Goal: Task Accomplishment & Management: Use online tool/utility

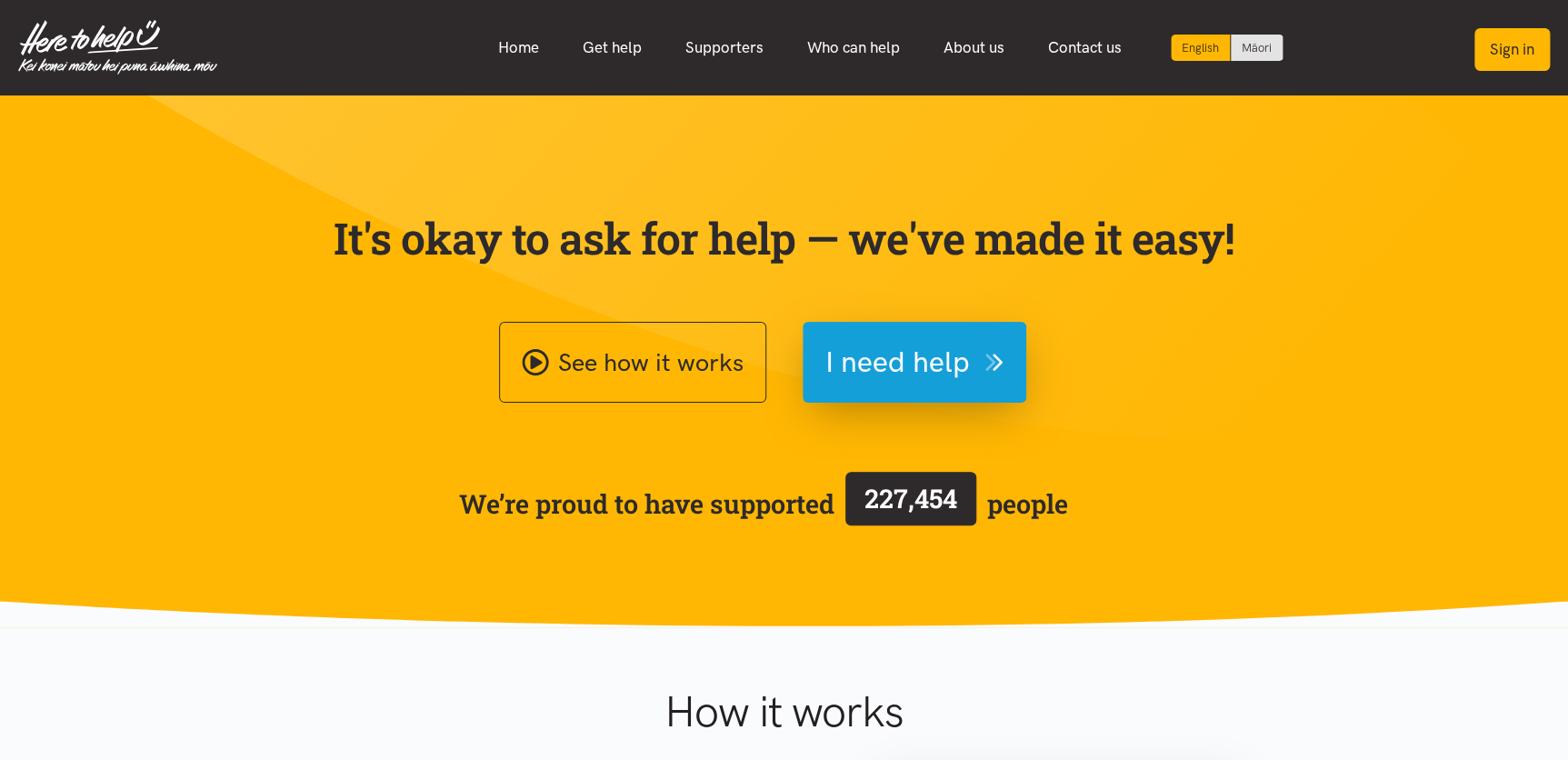
click at [1498, 56] on button "Sign in" at bounding box center [1512, 49] width 76 height 43
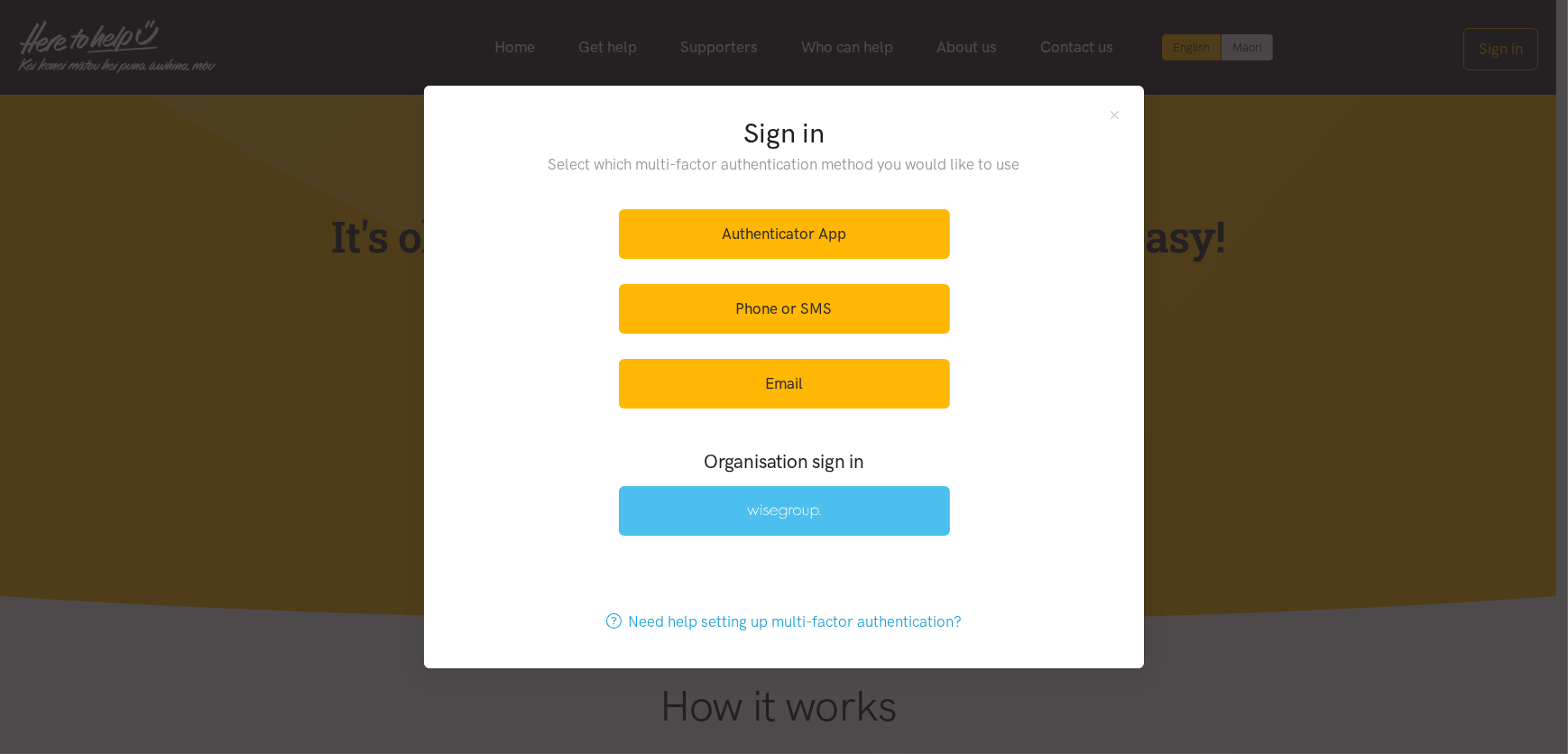
click at [750, 516] on img at bounding box center [784, 512] width 74 height 16
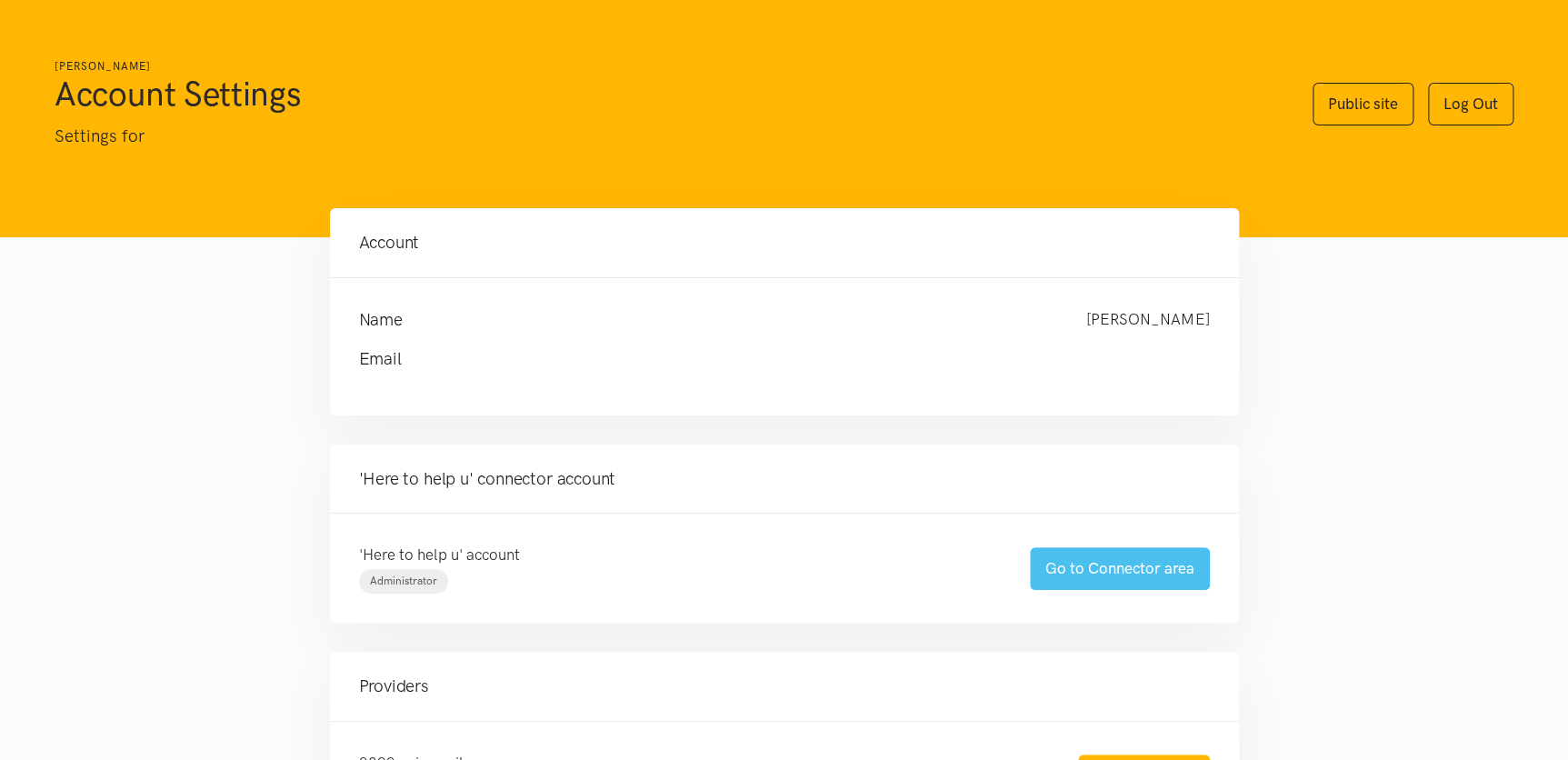
click at [1101, 560] on link "Go to Connector area" at bounding box center [1120, 568] width 180 height 43
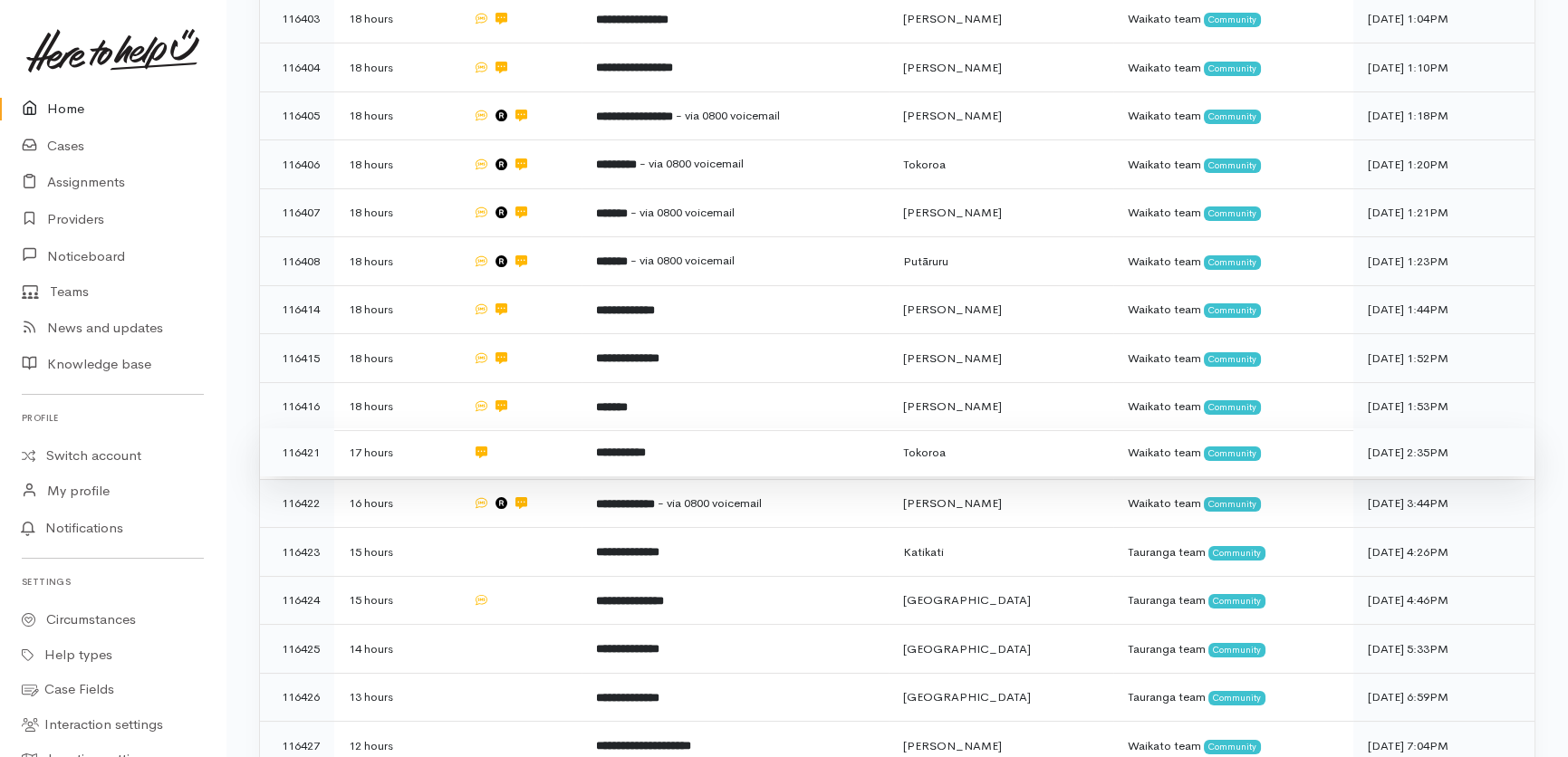
scroll to position [658, 0]
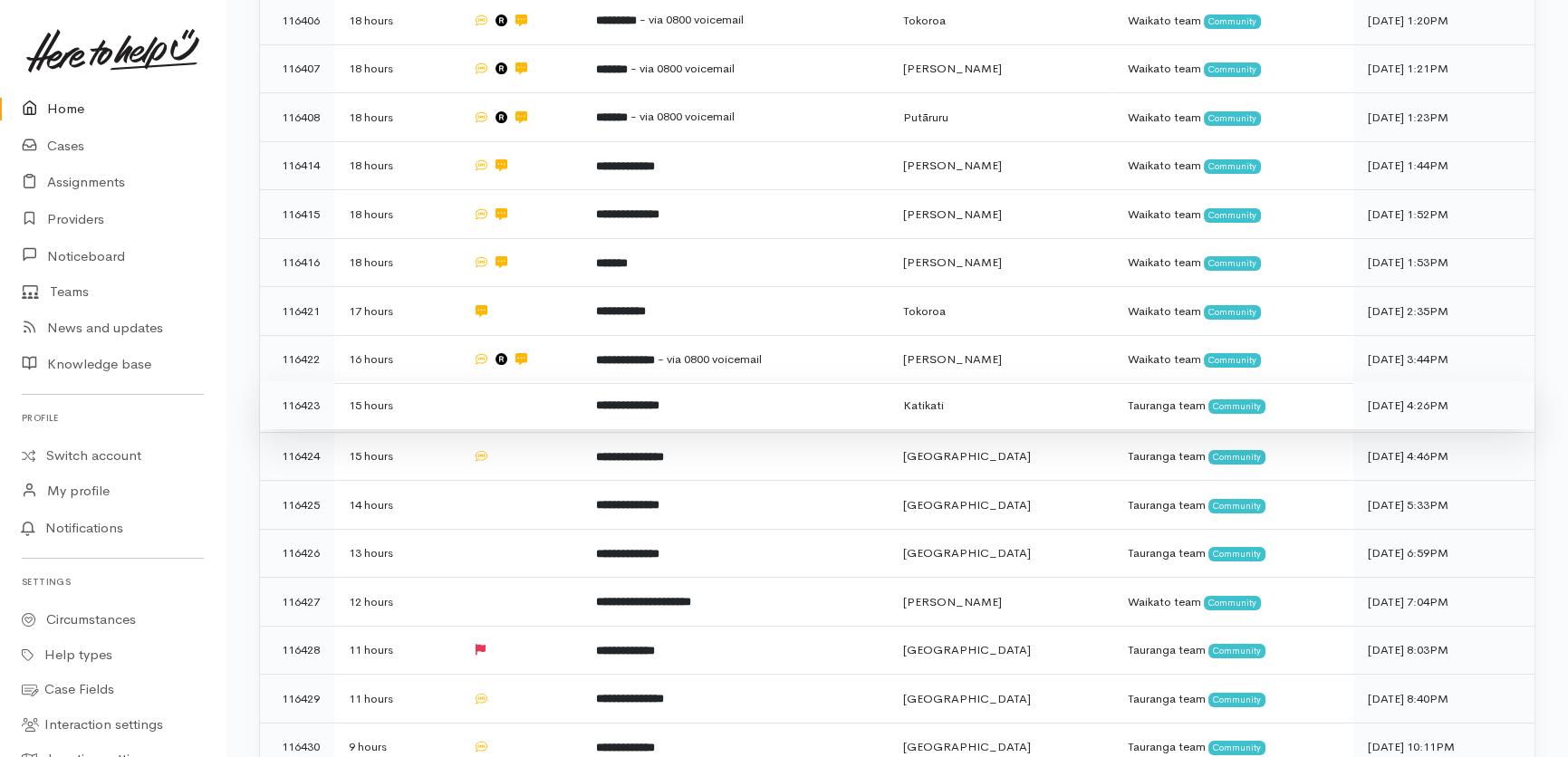
click at [530, 381] on td at bounding box center [520, 405] width 125 height 49
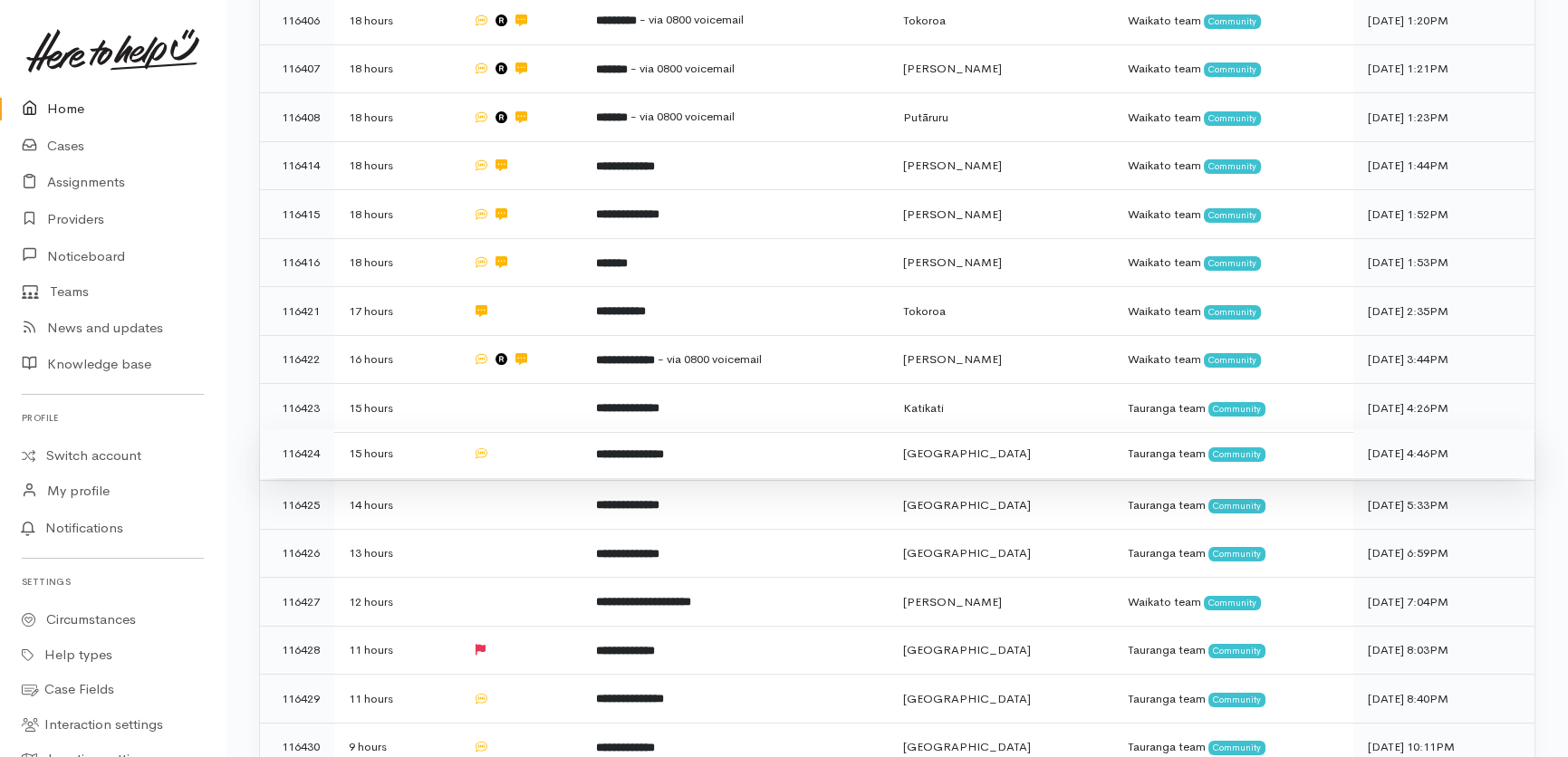
click at [530, 429] on td at bounding box center [520, 453] width 125 height 49
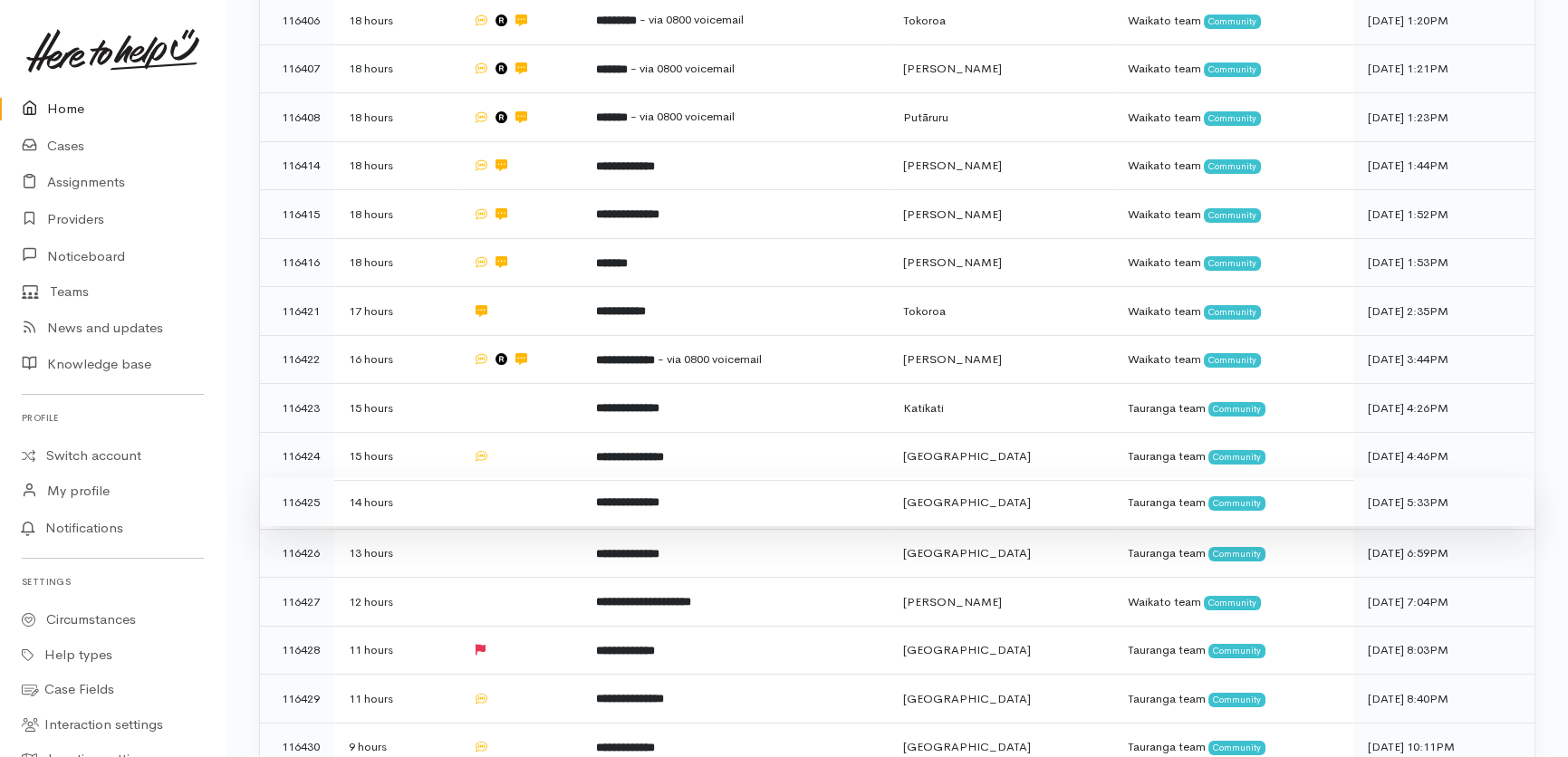
click at [512, 479] on td at bounding box center [520, 503] width 125 height 49
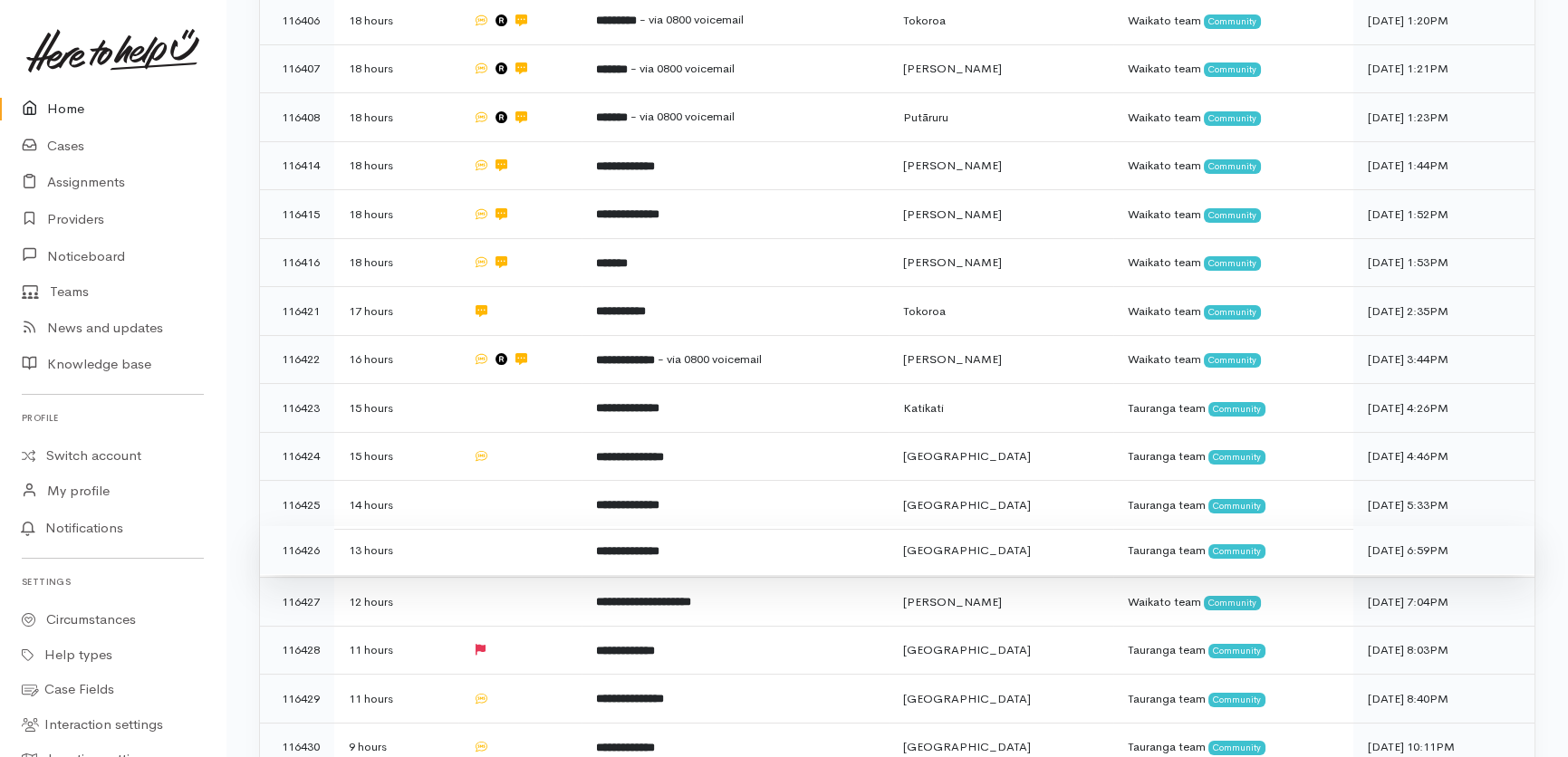
click at [501, 526] on td at bounding box center [520, 550] width 125 height 49
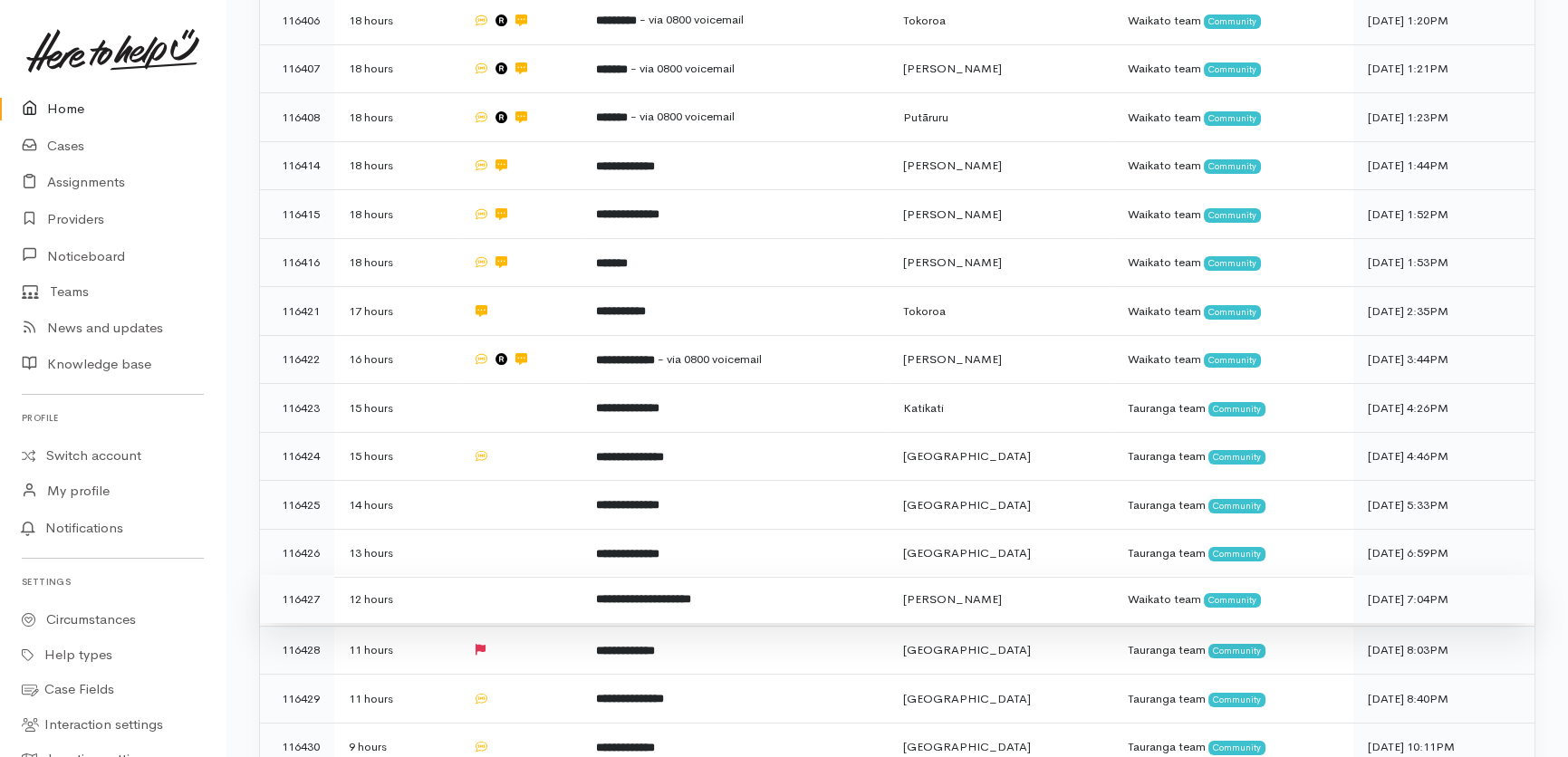
click at [512, 575] on td at bounding box center [520, 599] width 125 height 49
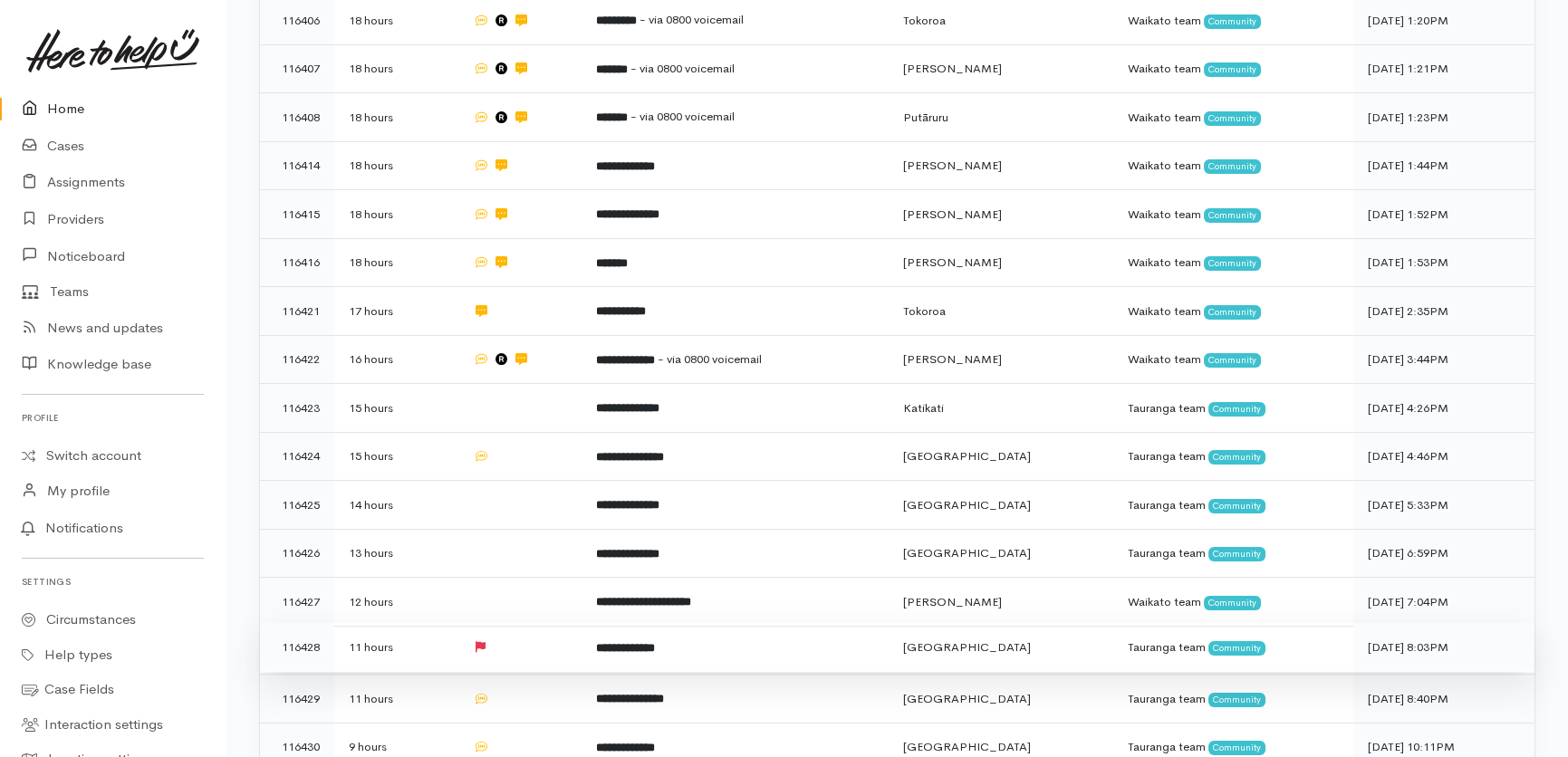
click at [531, 623] on td at bounding box center [520, 647] width 125 height 49
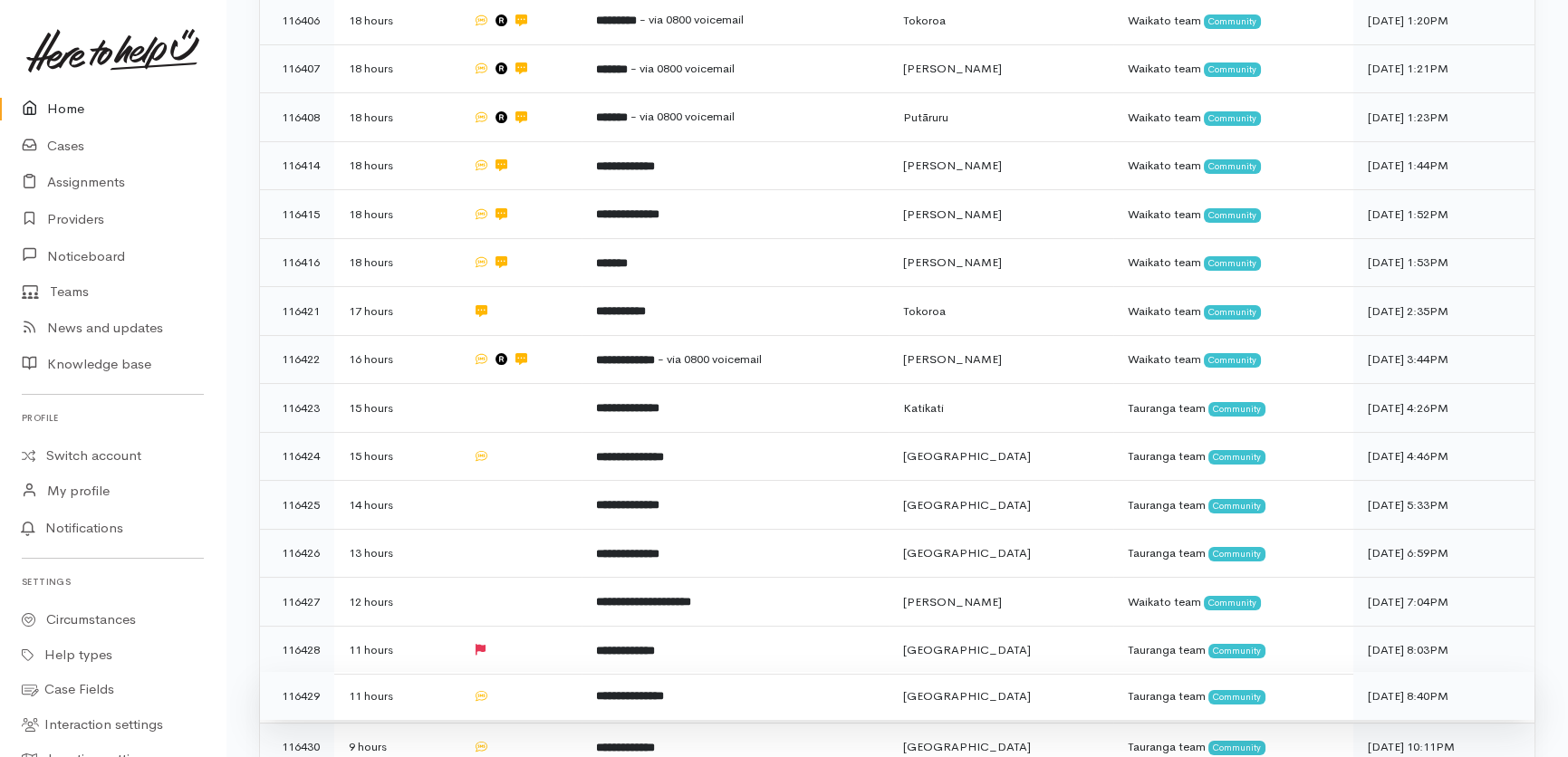
click at [526, 672] on td at bounding box center [520, 696] width 125 height 49
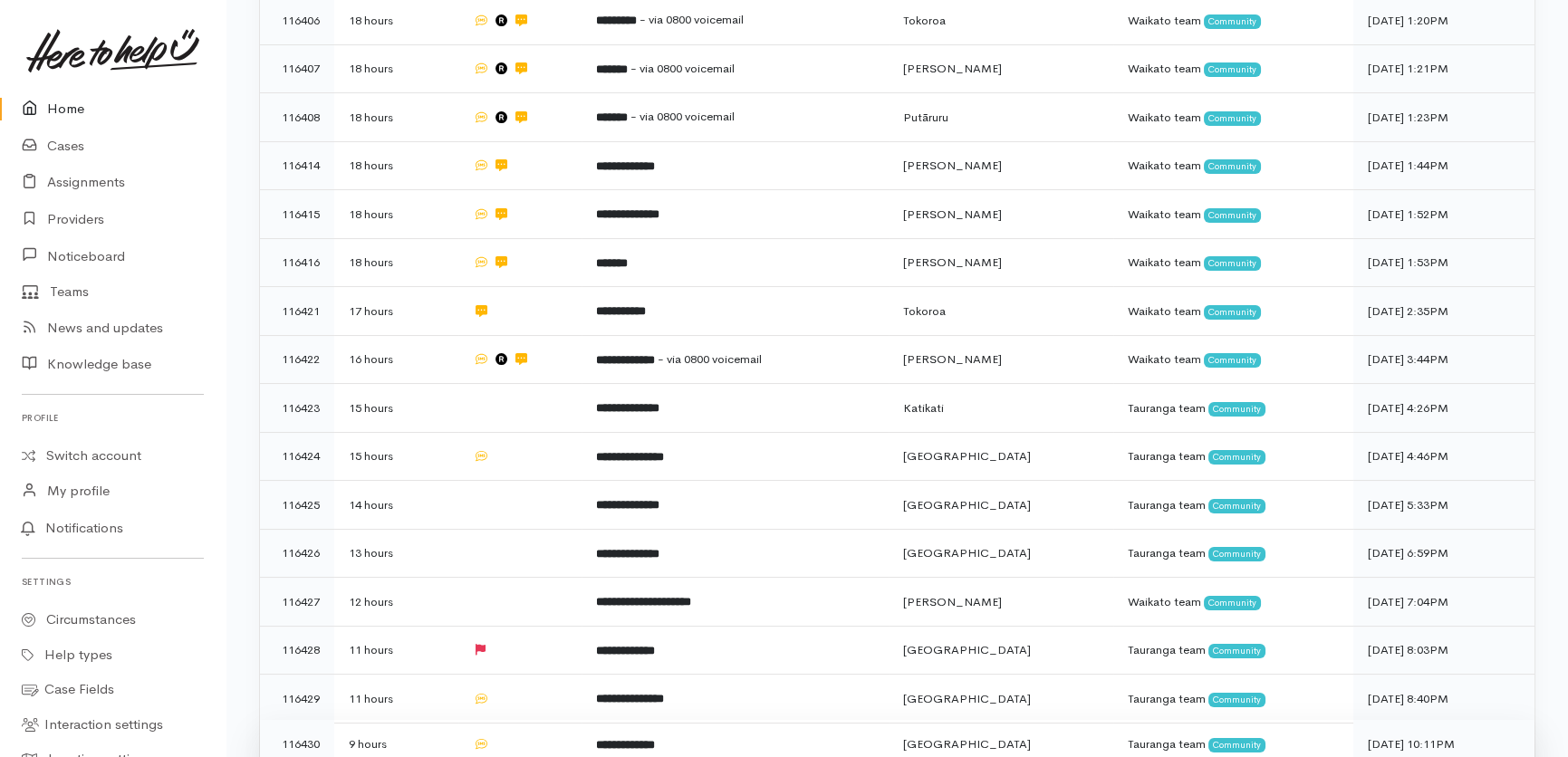
click at [534, 720] on td at bounding box center [520, 744] width 125 height 49
click at [68, 105] on link "Home" at bounding box center [113, 109] width 226 height 37
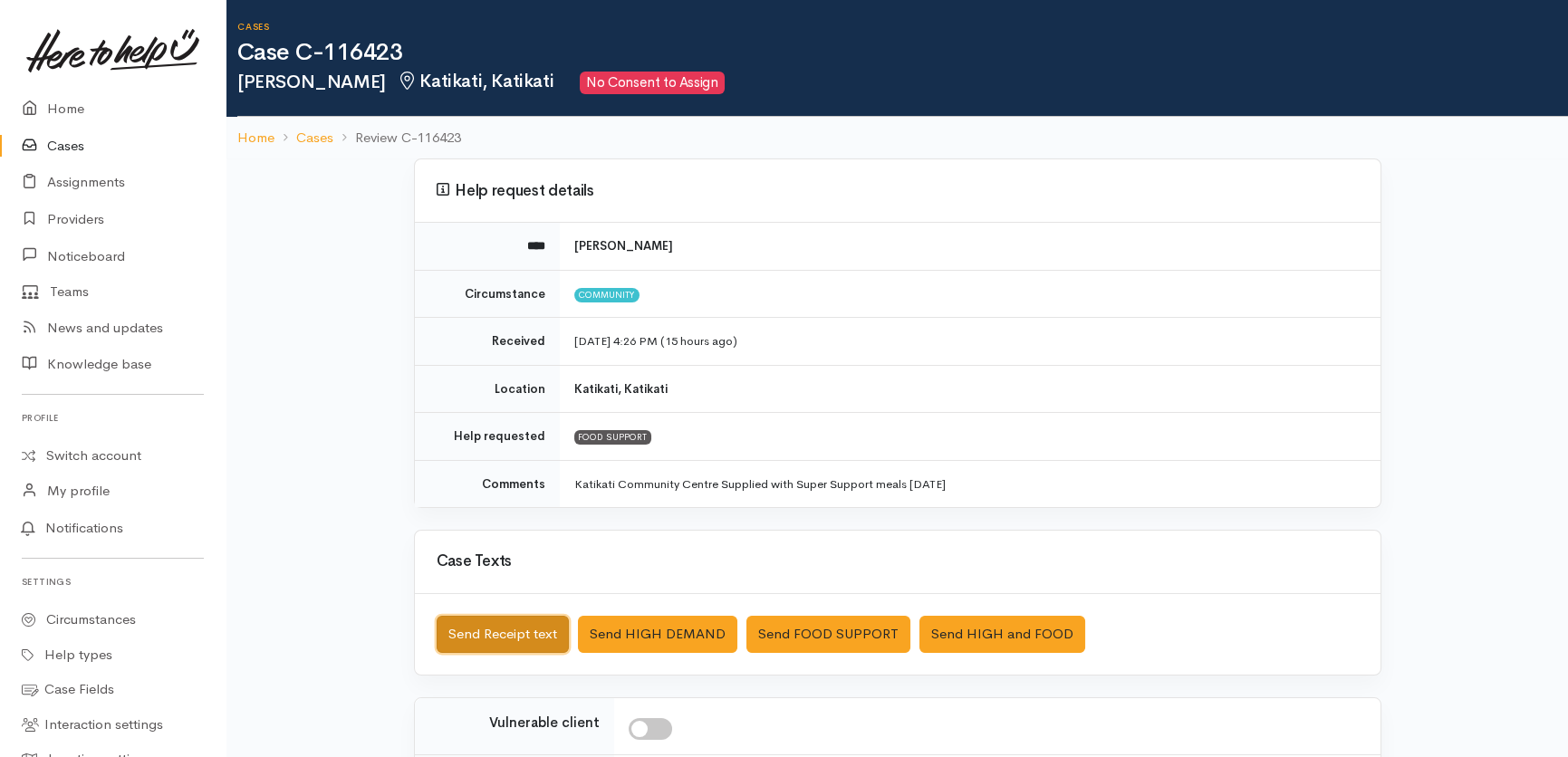
click at [480, 625] on button "Send Receipt text" at bounding box center [502, 634] width 132 height 37
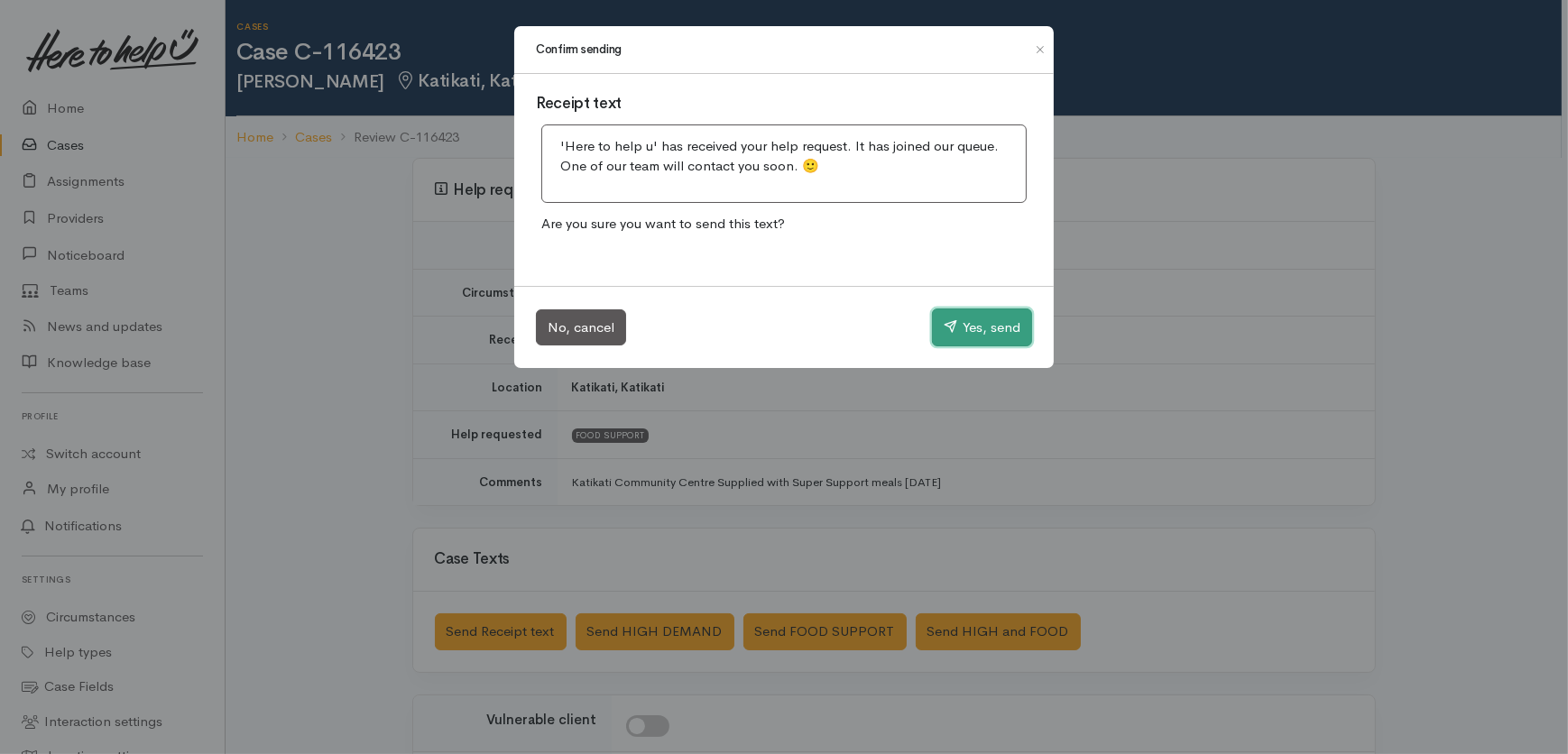
click at [980, 316] on button "Yes, send" at bounding box center [981, 327] width 100 height 38
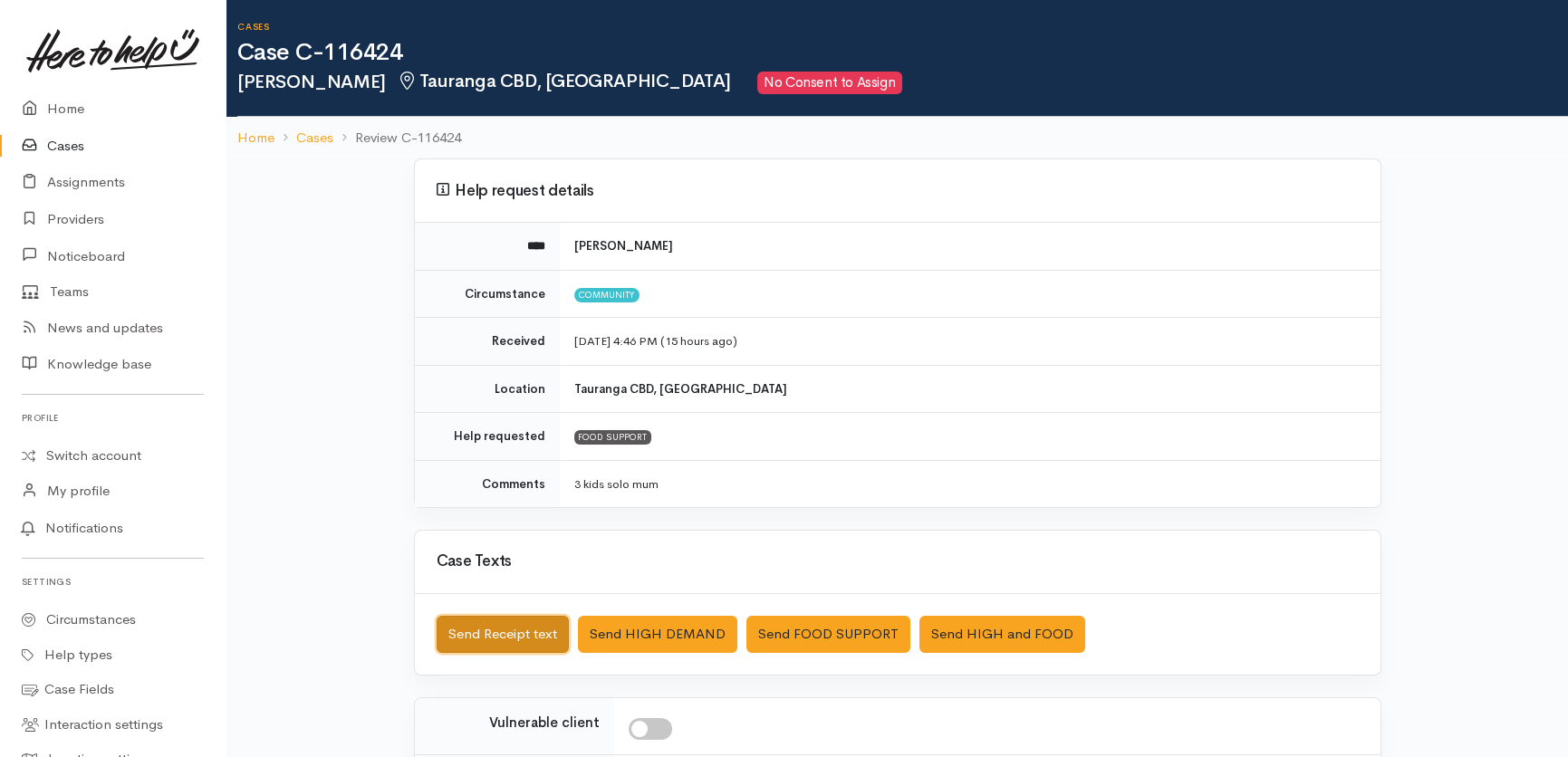
click at [482, 628] on button "Send Receipt text" at bounding box center [502, 634] width 132 height 37
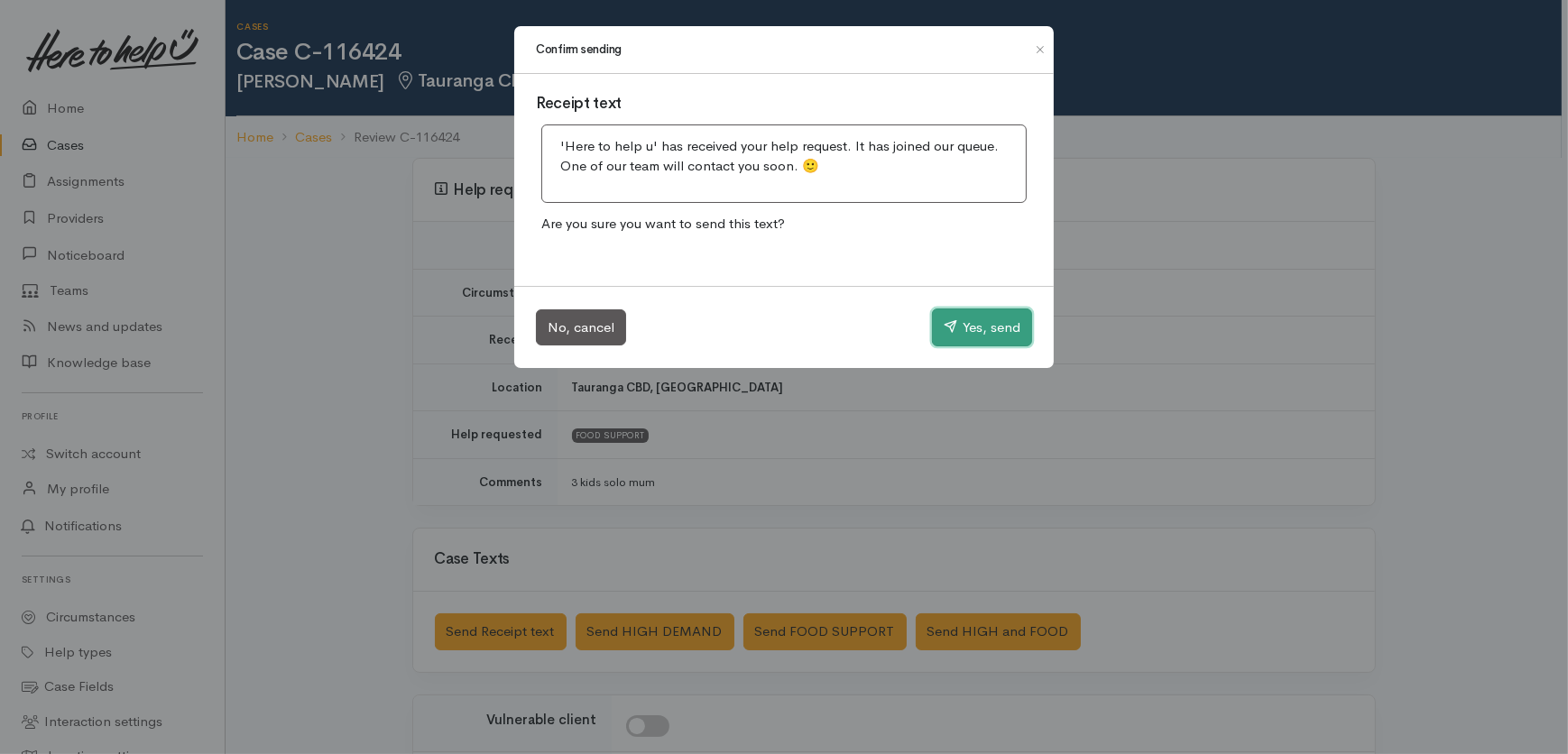
click at [965, 331] on button "Yes, send" at bounding box center [981, 327] width 100 height 38
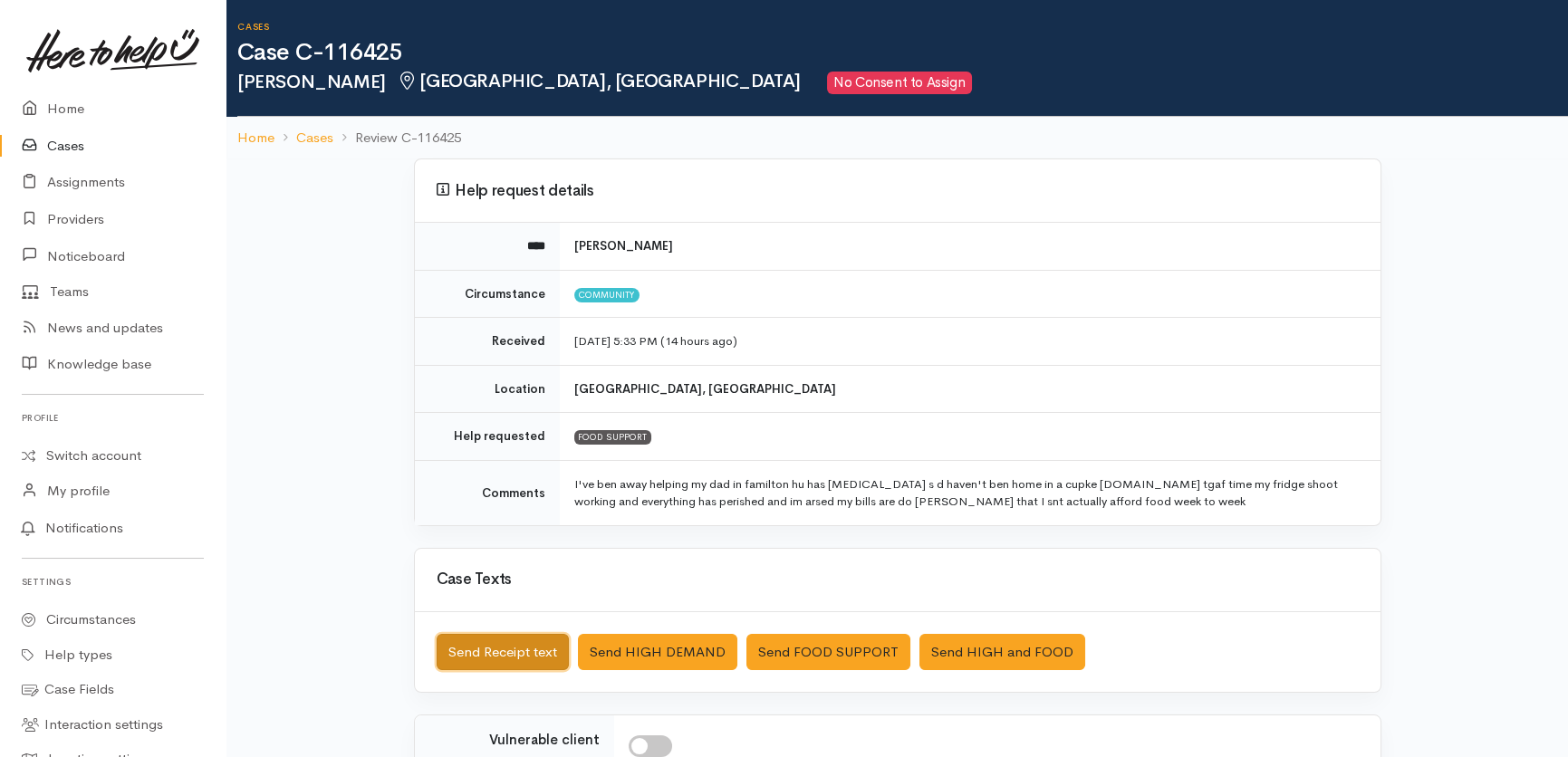
click at [481, 648] on button "Send Receipt text" at bounding box center [502, 652] width 132 height 37
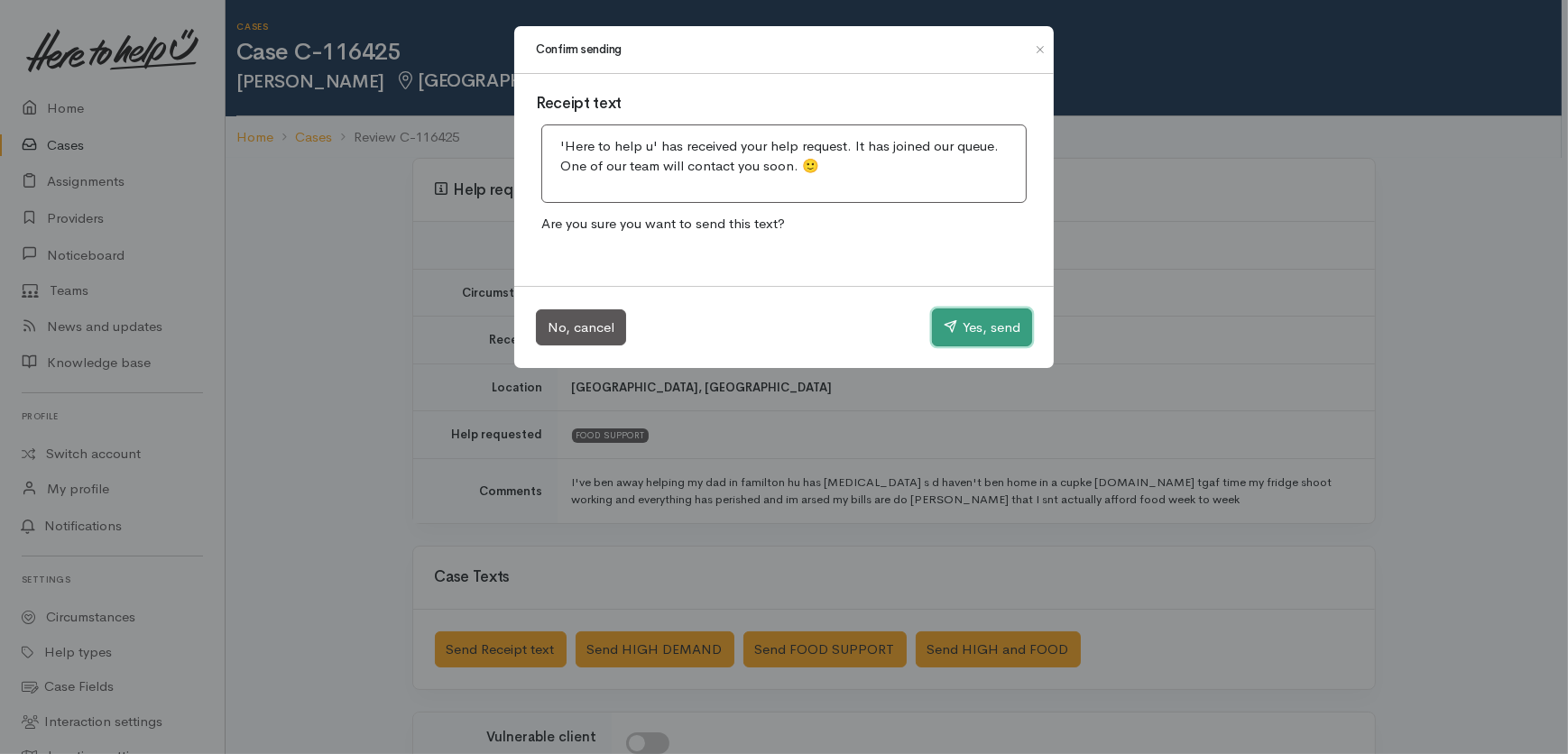
click at [980, 322] on button "Yes, send" at bounding box center [981, 327] width 100 height 38
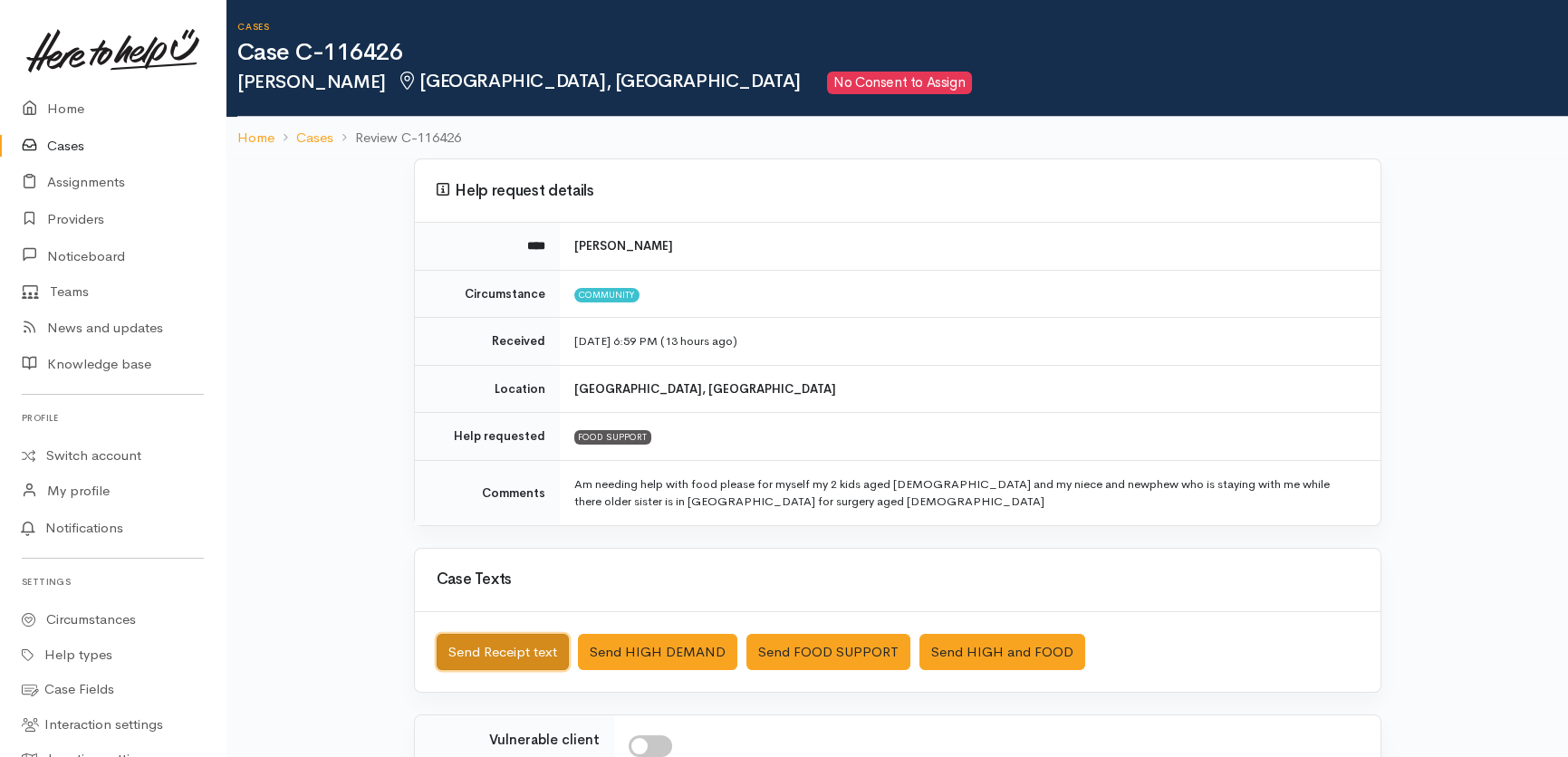
click at [510, 644] on button "Send Receipt text" at bounding box center [502, 652] width 132 height 37
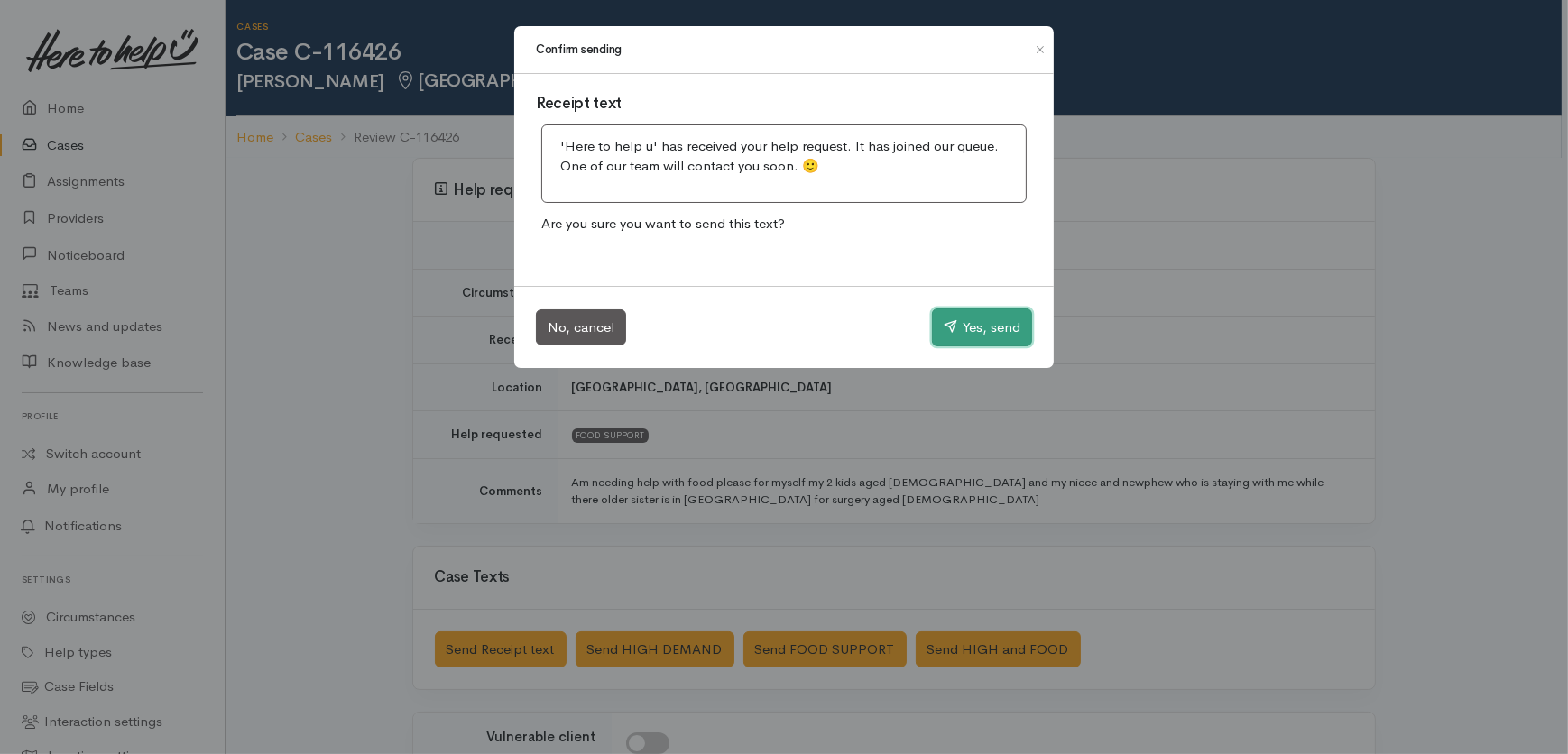
click at [1001, 327] on button "Yes, send" at bounding box center [981, 327] width 100 height 38
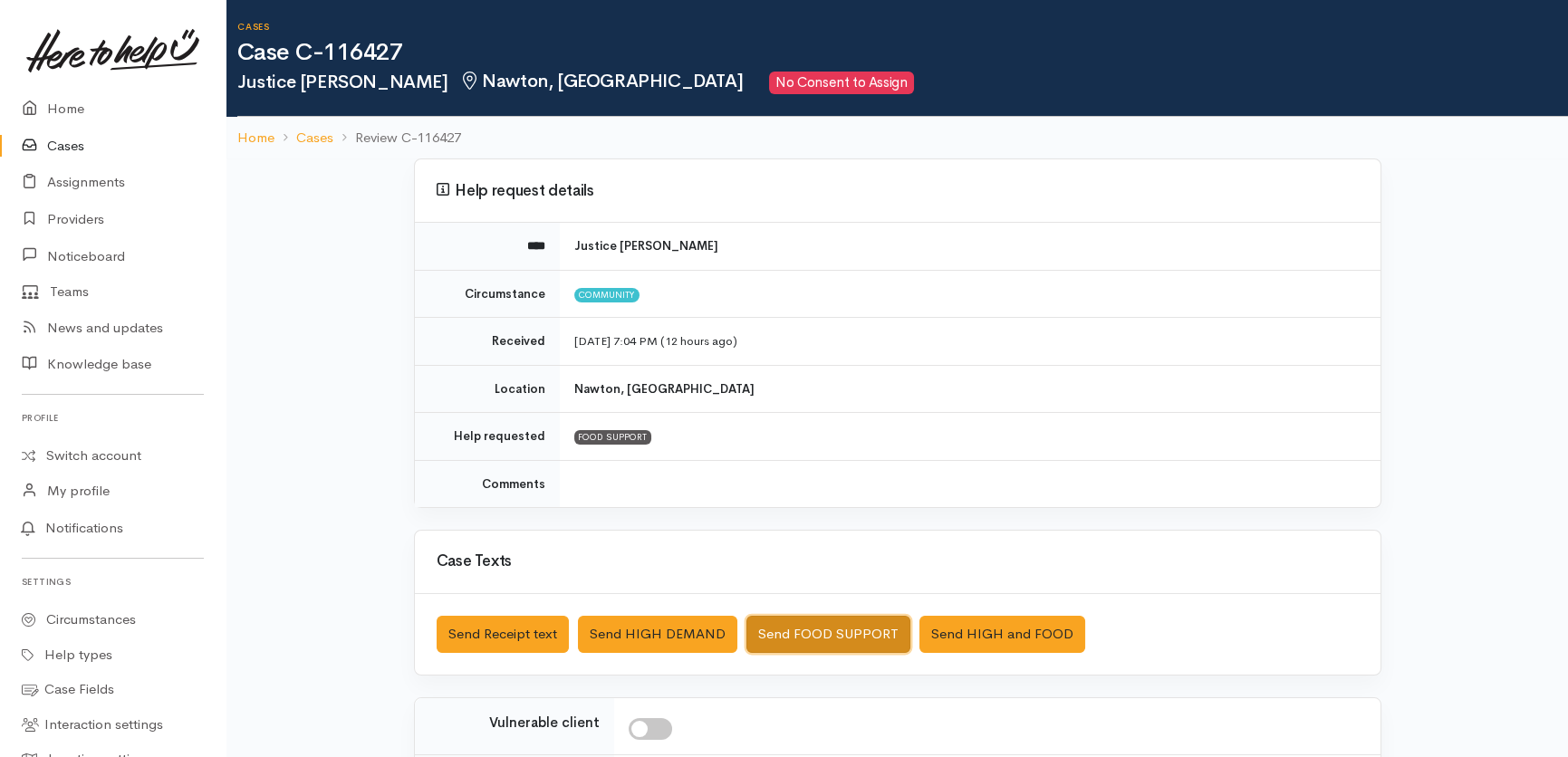
click at [830, 621] on button "Send FOOD SUPPORT" at bounding box center [828, 634] width 164 height 37
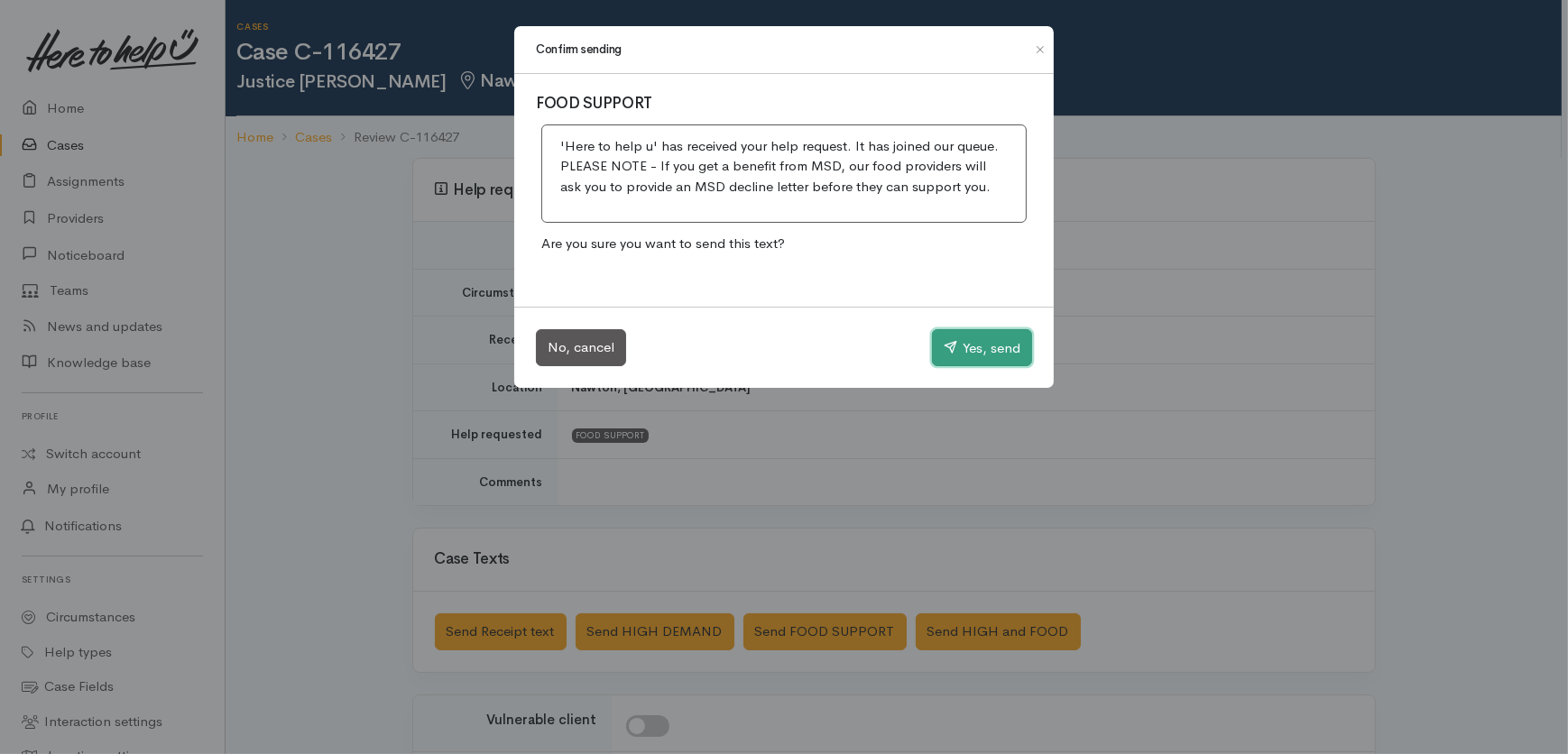
click at [980, 353] on button "Yes, send" at bounding box center [981, 347] width 100 height 38
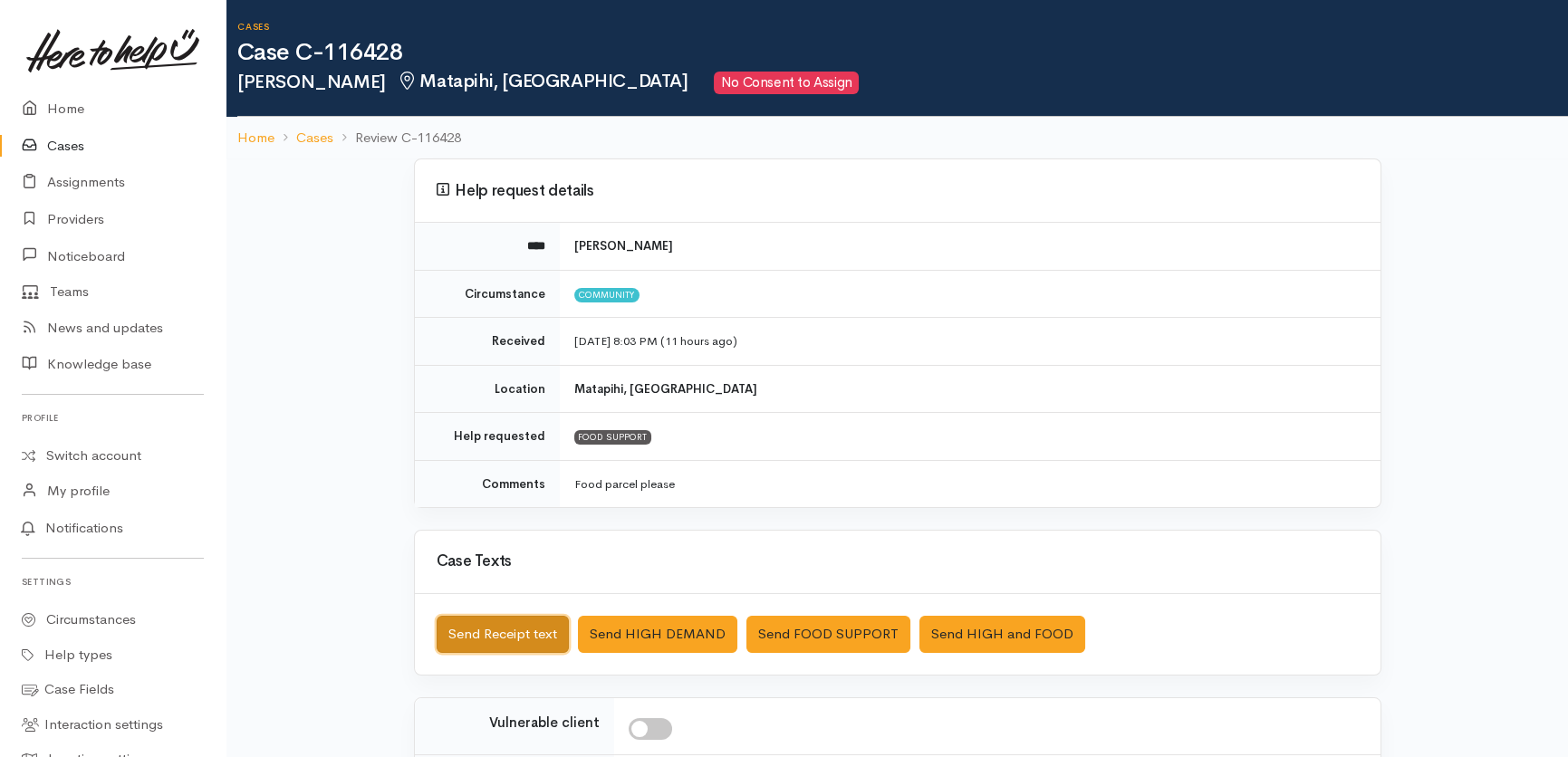
click at [514, 633] on button "Send Receipt text" at bounding box center [502, 634] width 132 height 37
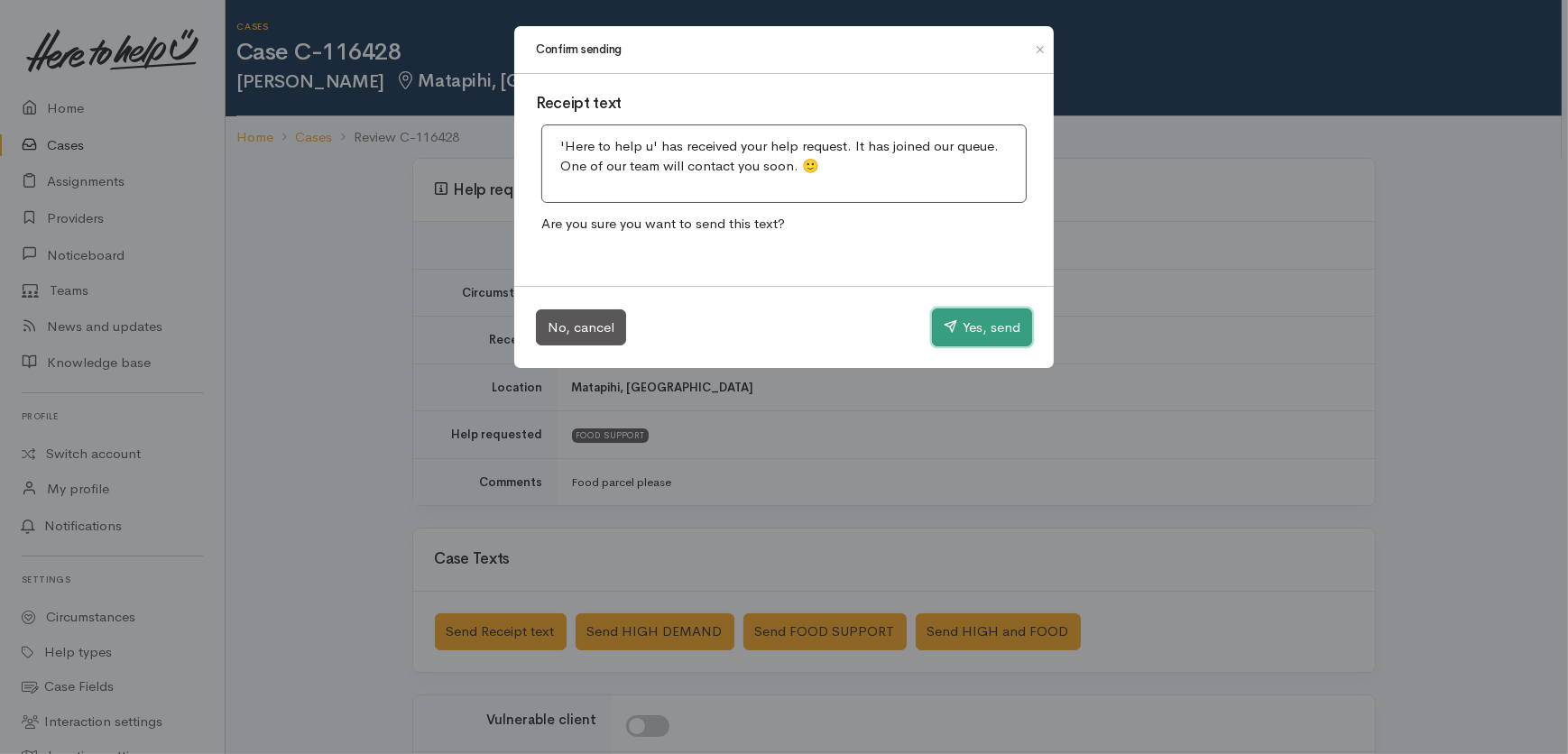
click at [983, 325] on button "Yes, send" at bounding box center [981, 327] width 100 height 38
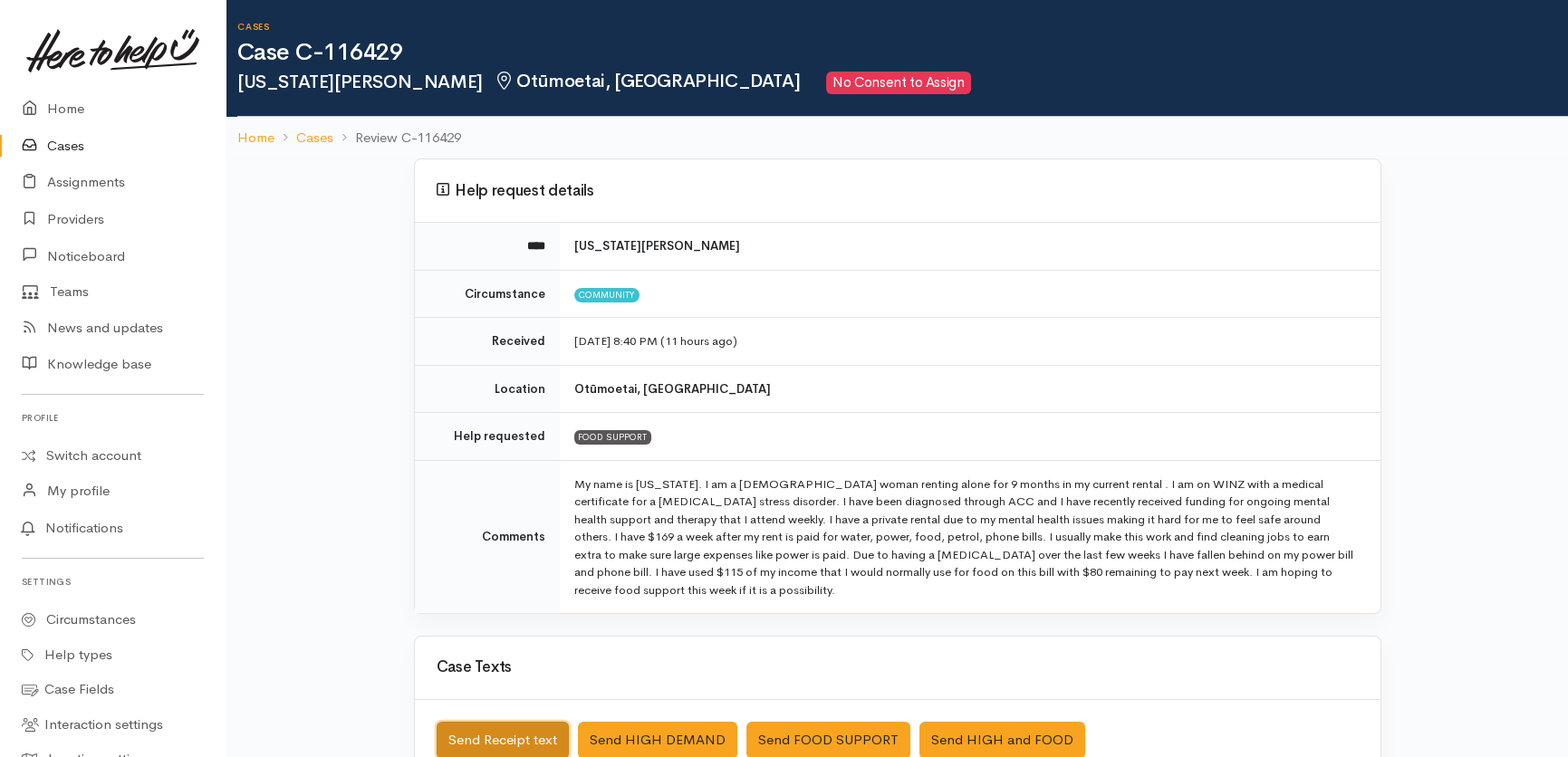
click at [468, 722] on button "Send Receipt text" at bounding box center [502, 740] width 132 height 37
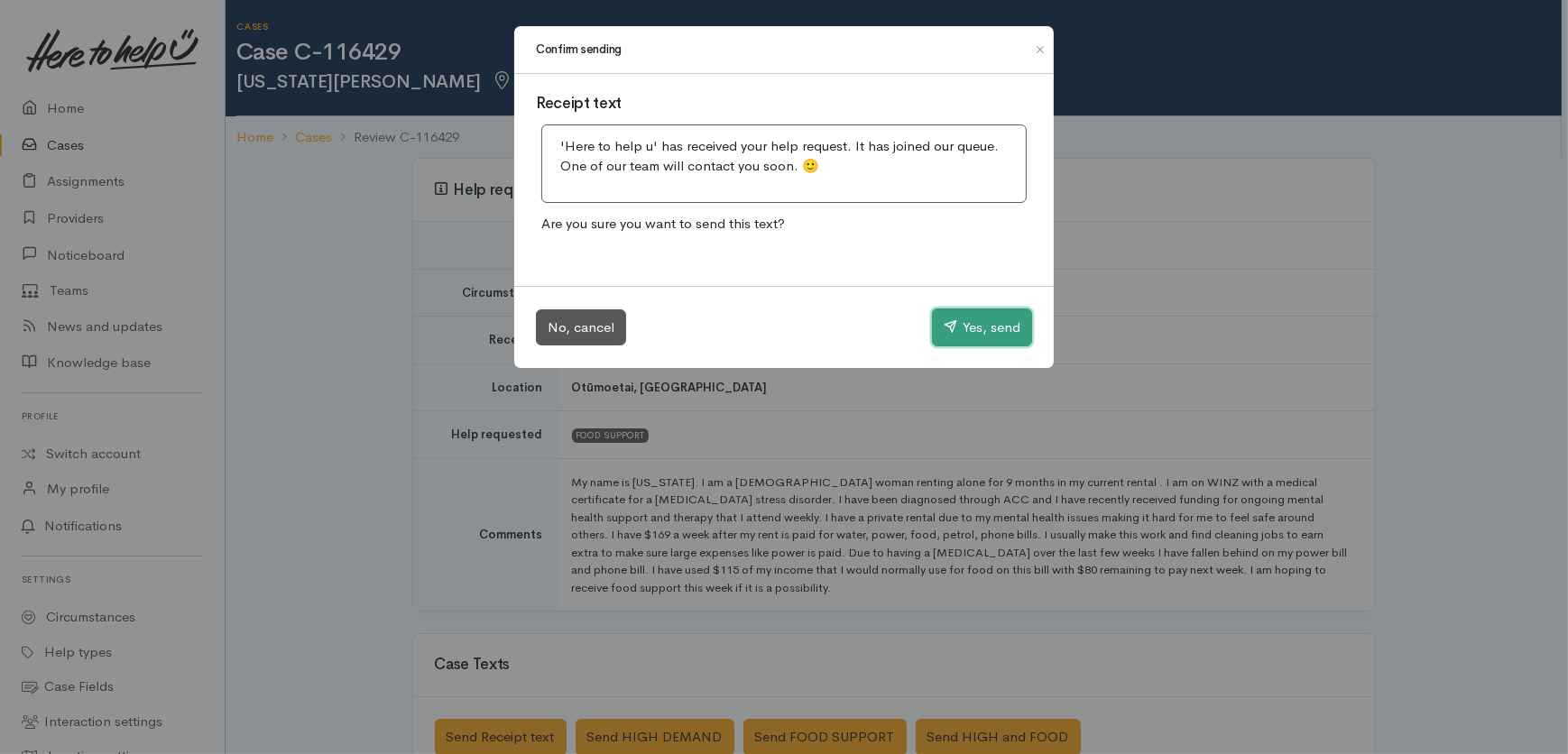
click at [978, 315] on button "Yes, send" at bounding box center [981, 327] width 100 height 38
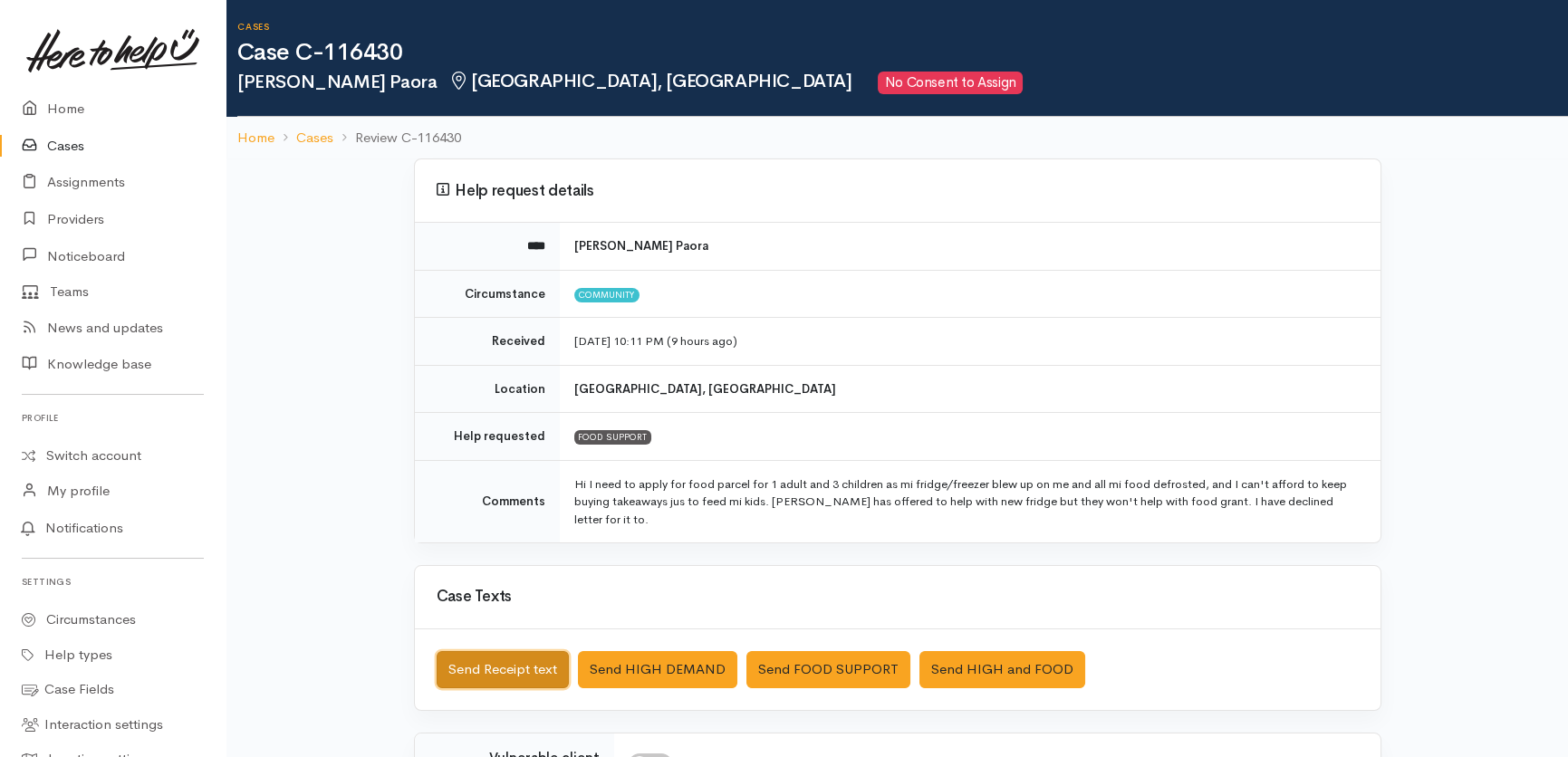
click at [487, 654] on button "Send Receipt text" at bounding box center [502, 669] width 132 height 37
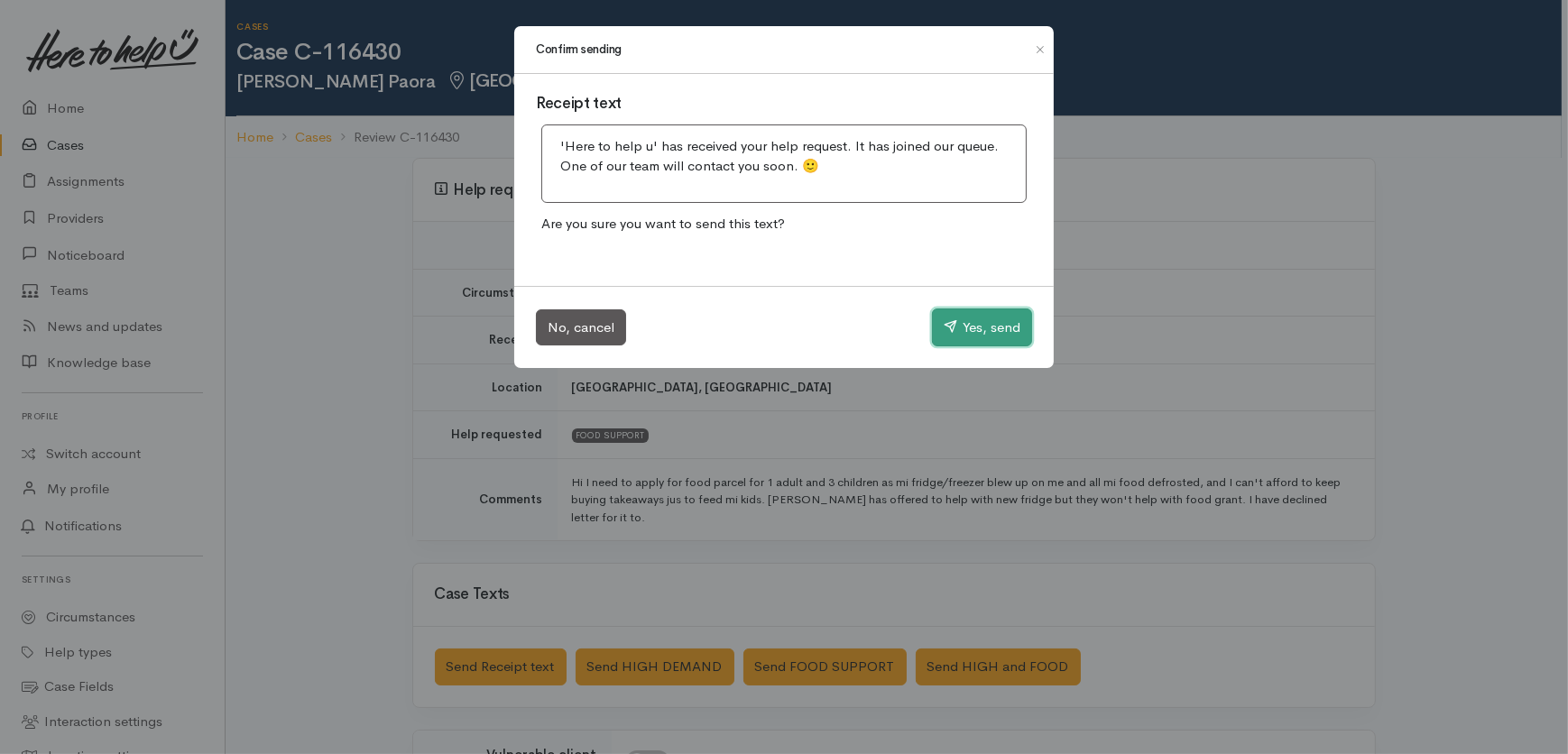
click at [993, 318] on button "Yes, send" at bounding box center [981, 327] width 100 height 38
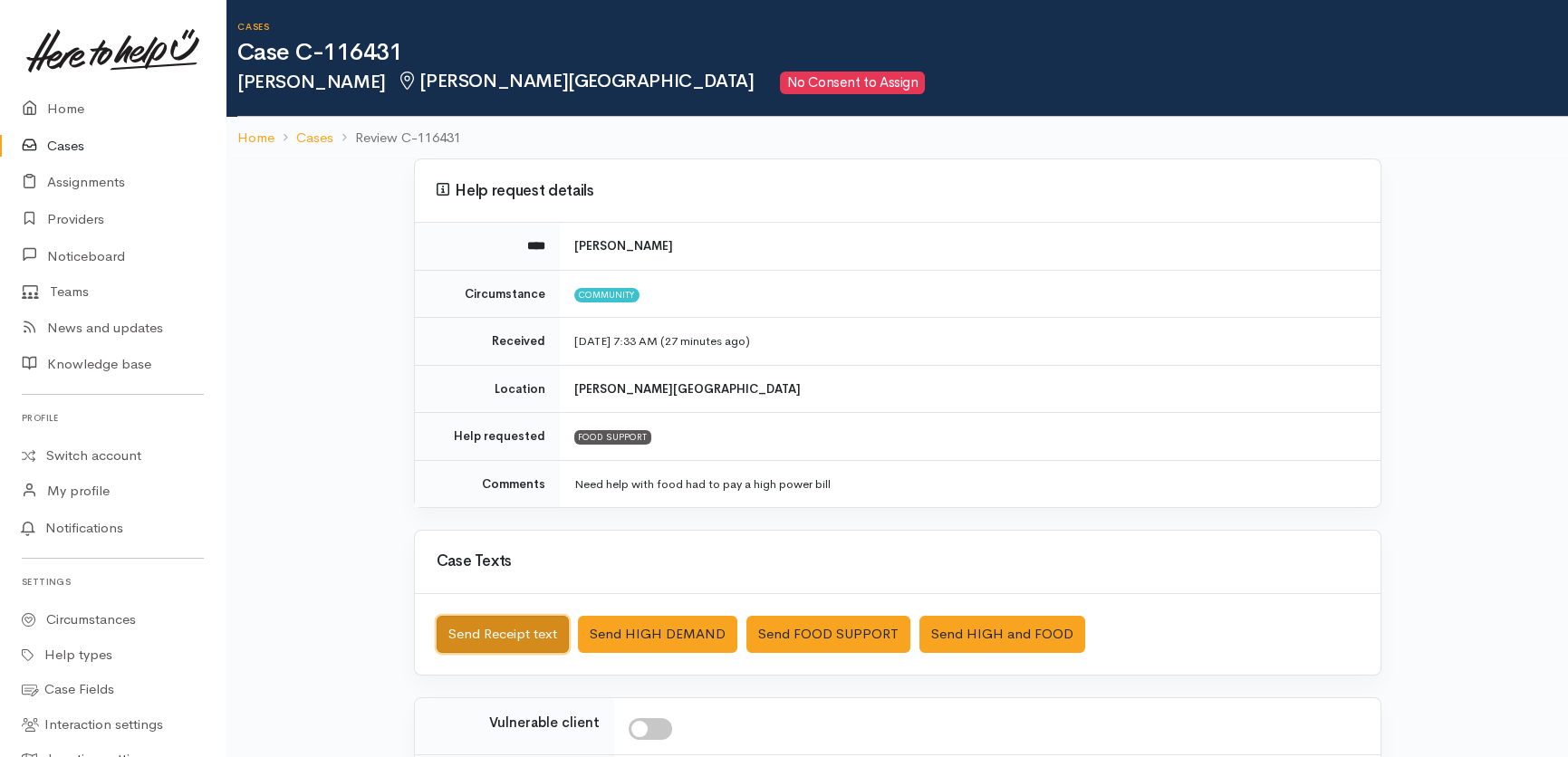
click at [469, 618] on button "Send Receipt text" at bounding box center [502, 634] width 132 height 37
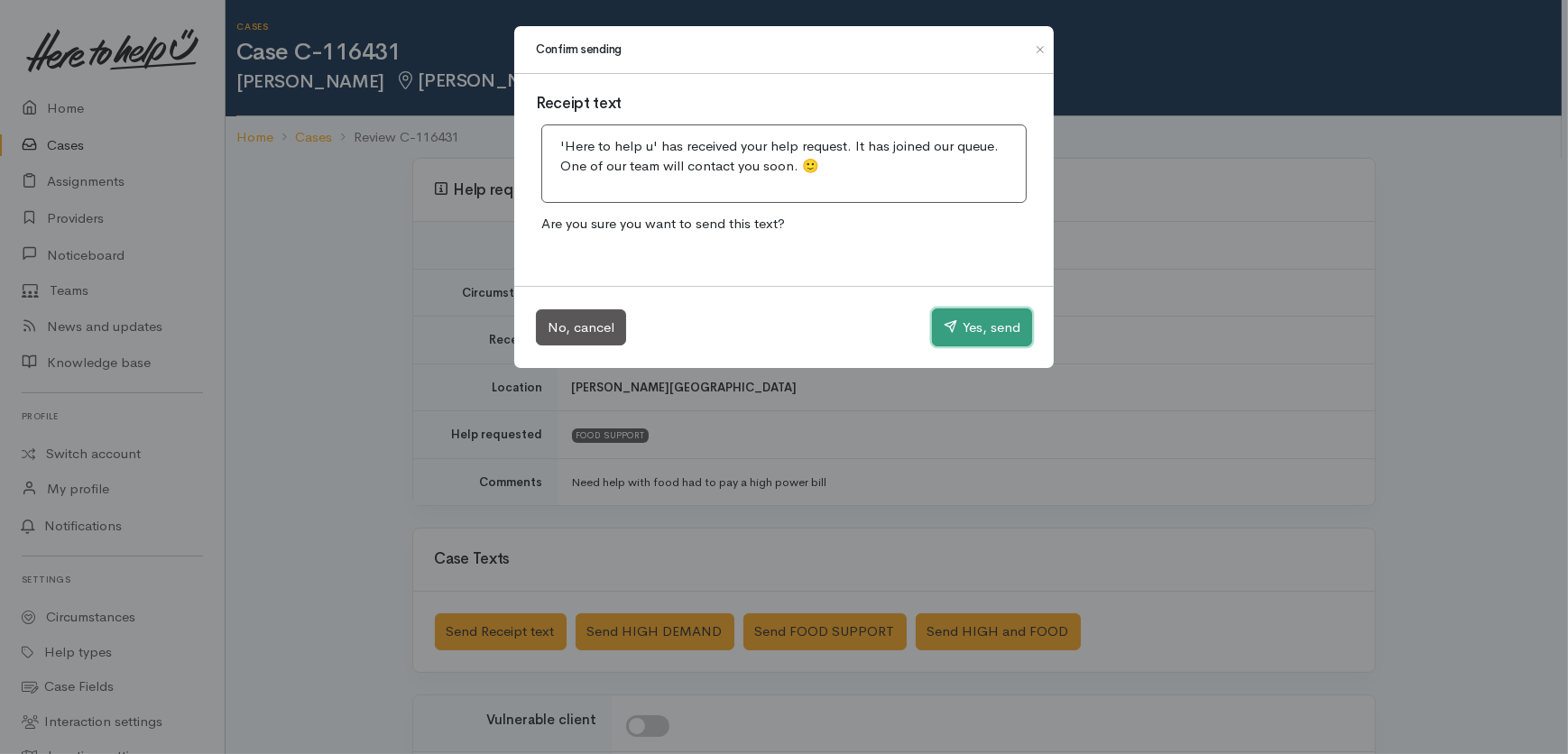
click at [984, 321] on button "Yes, send" at bounding box center [981, 327] width 100 height 38
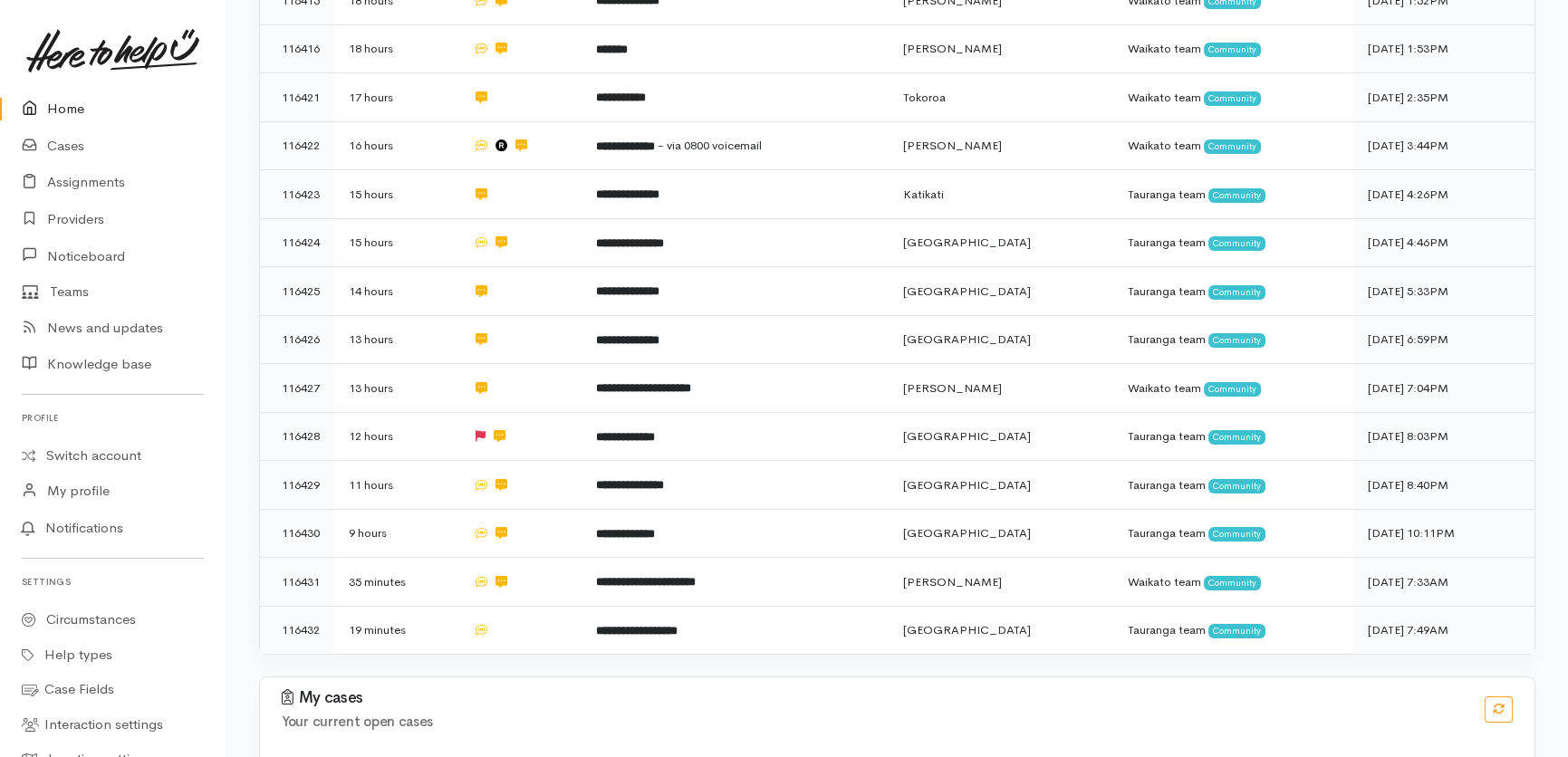
scroll to position [901, 0]
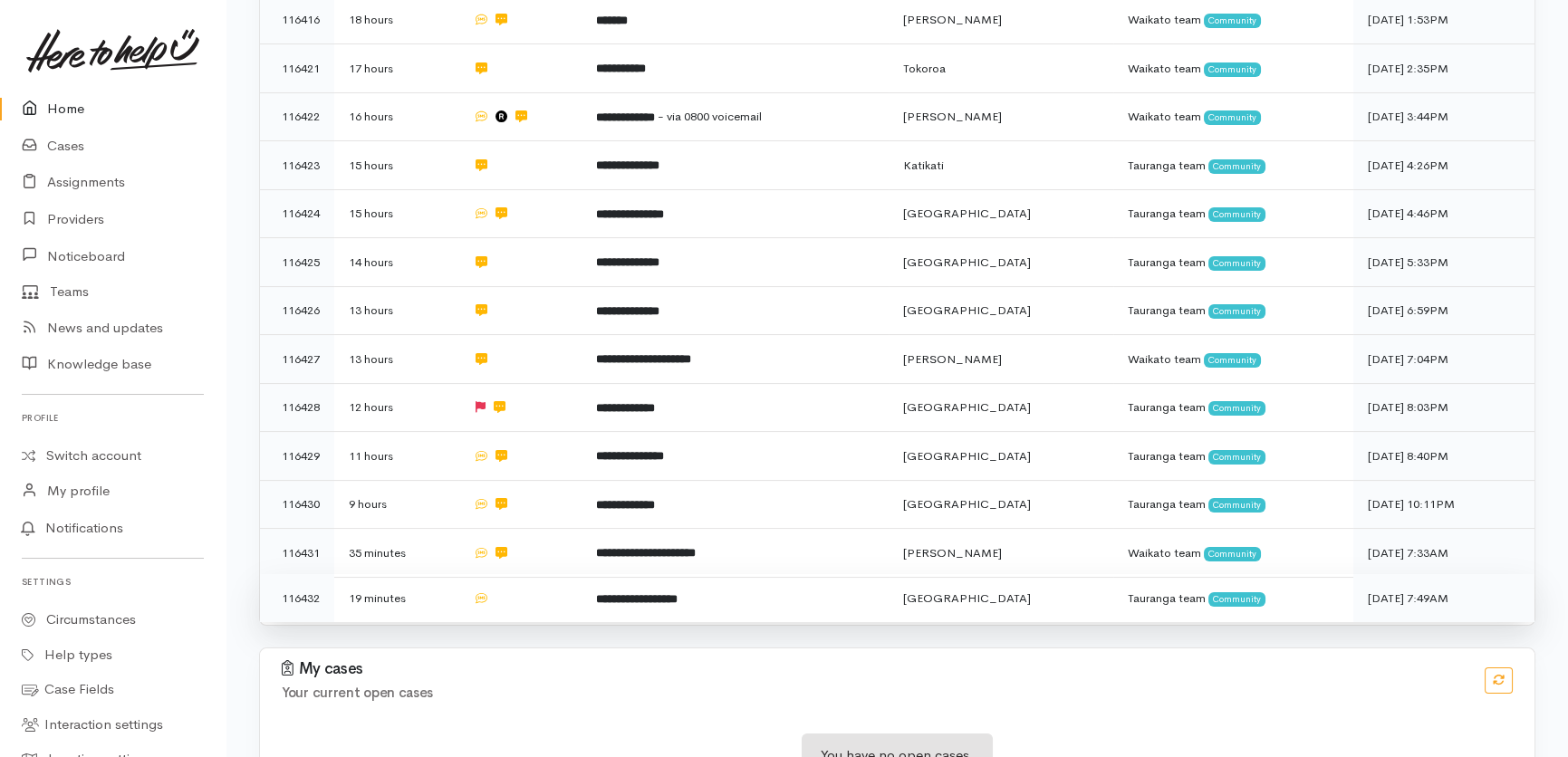
click at [569, 574] on td at bounding box center [520, 598] width 125 height 48
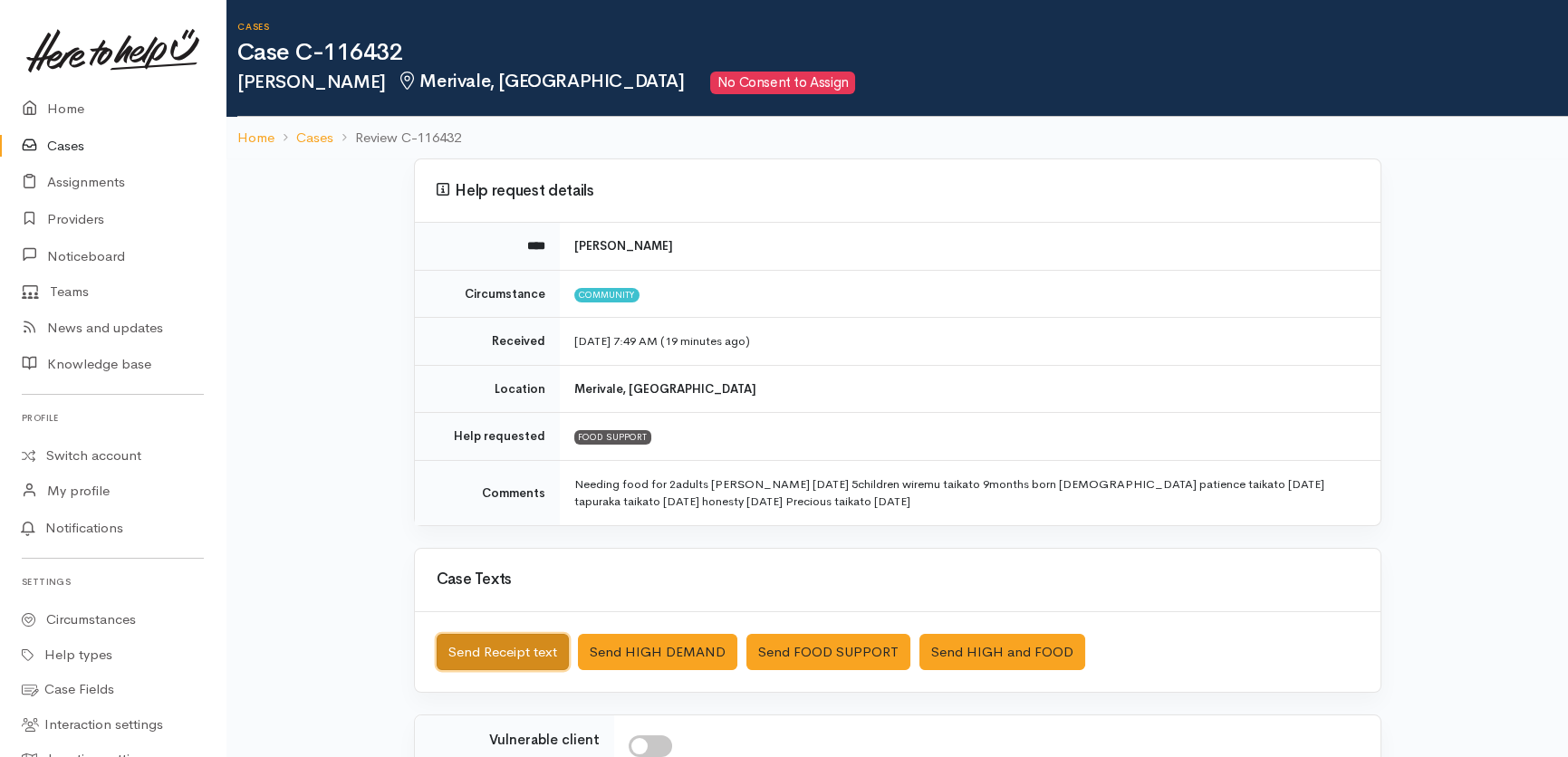
click at [529, 642] on button "Send Receipt text" at bounding box center [502, 652] width 132 height 37
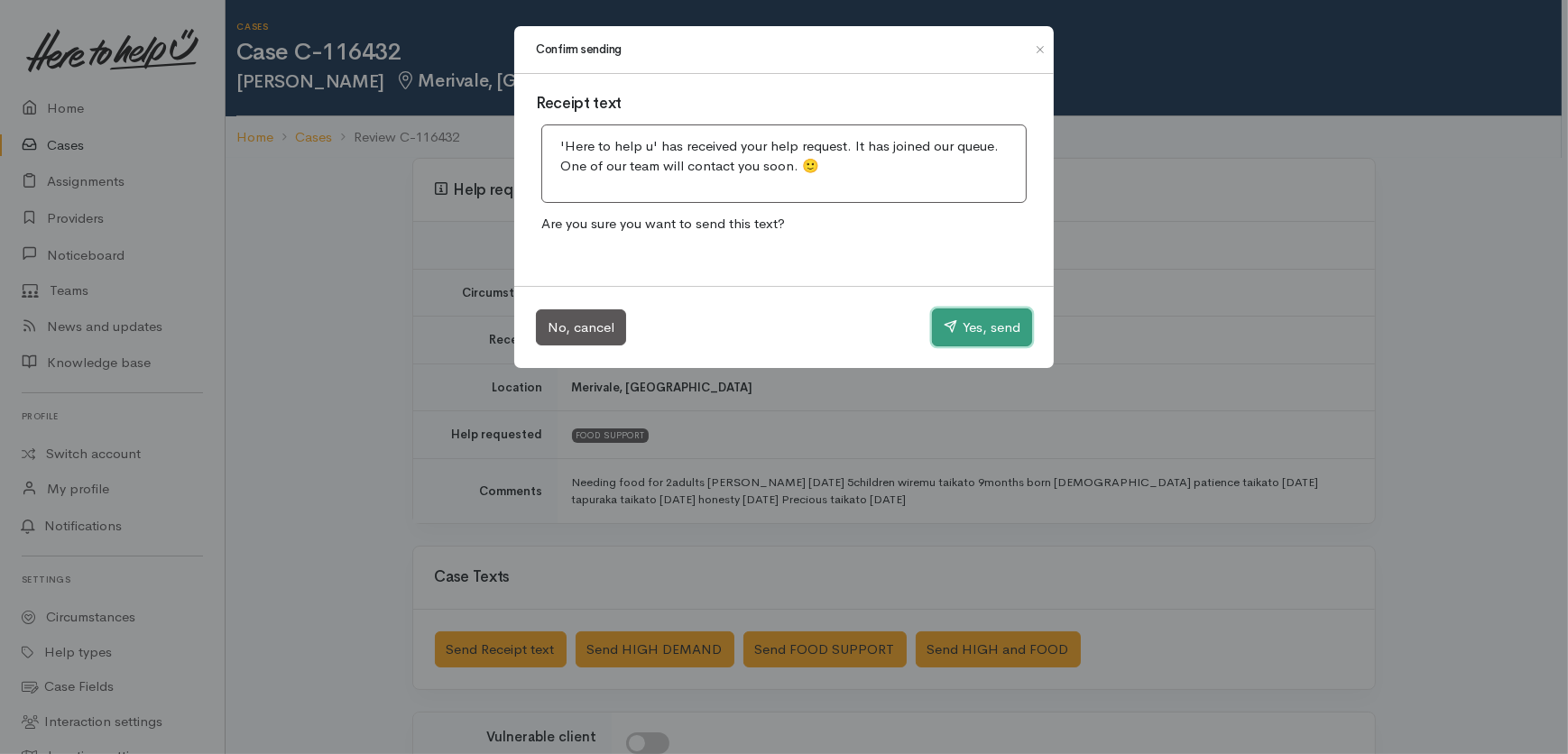
click at [963, 333] on button "Yes, send" at bounding box center [981, 327] width 100 height 38
